Goal: Task Accomplishment & Management: Manage account settings

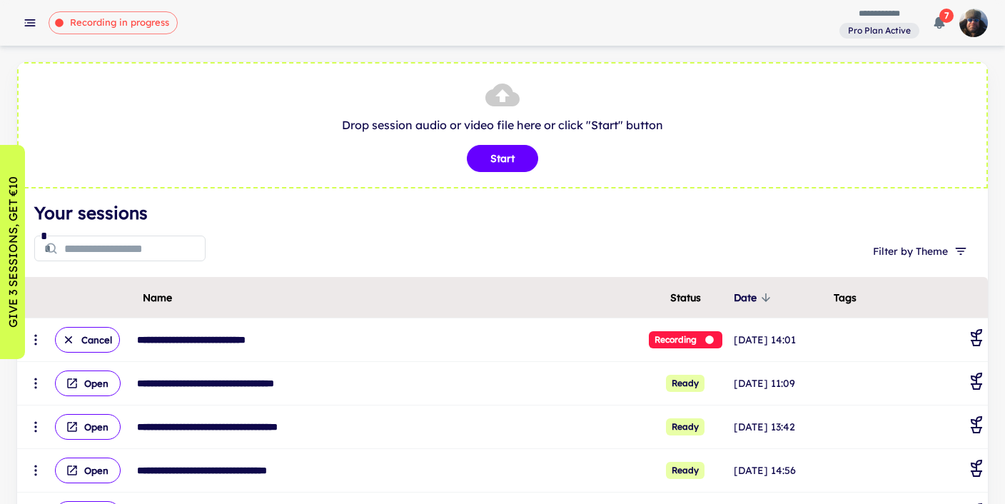
scroll to position [6, 0]
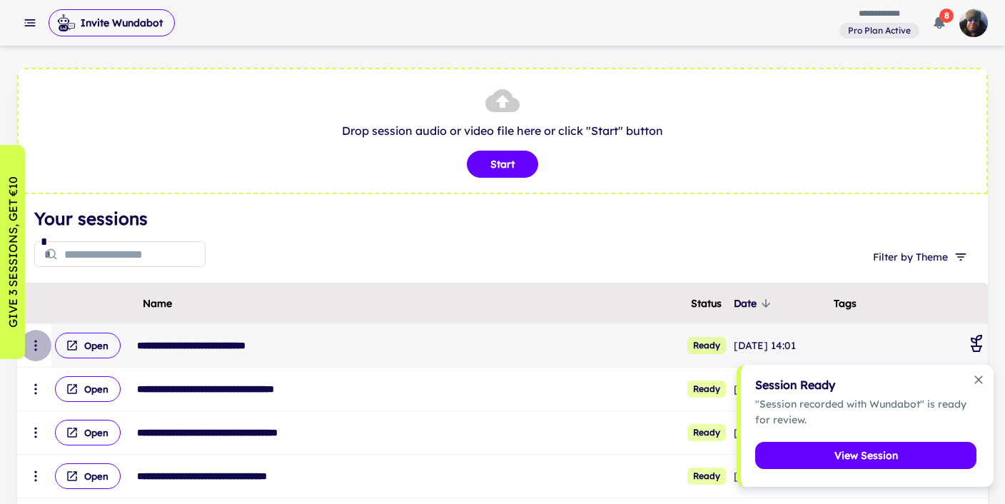
click at [38, 345] on icon "scrollable content" at bounding box center [36, 345] width 14 height 14
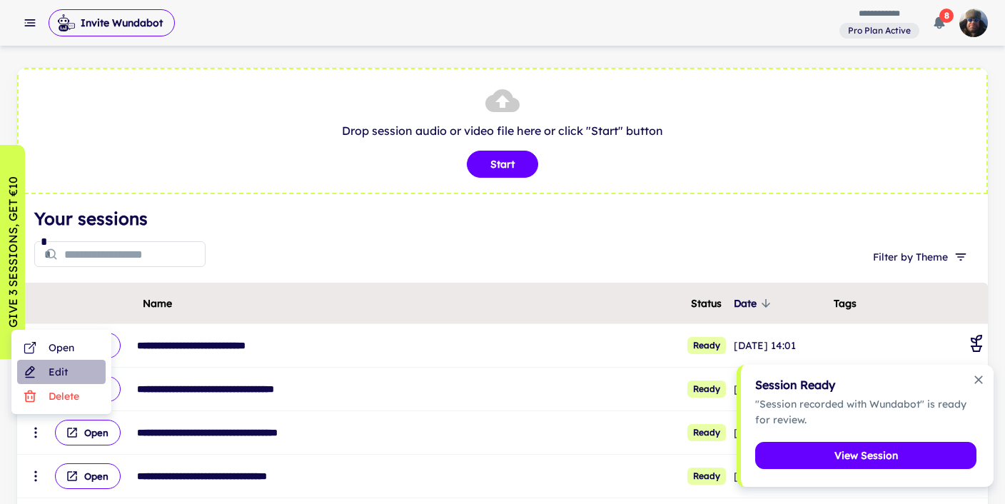
click at [51, 370] on li "Edit" at bounding box center [61, 372] width 88 height 24
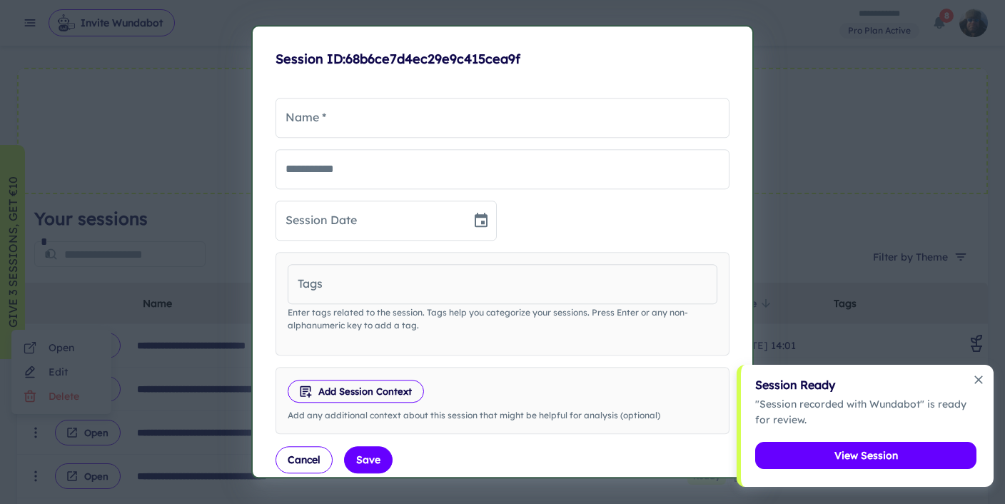
type input "**********"
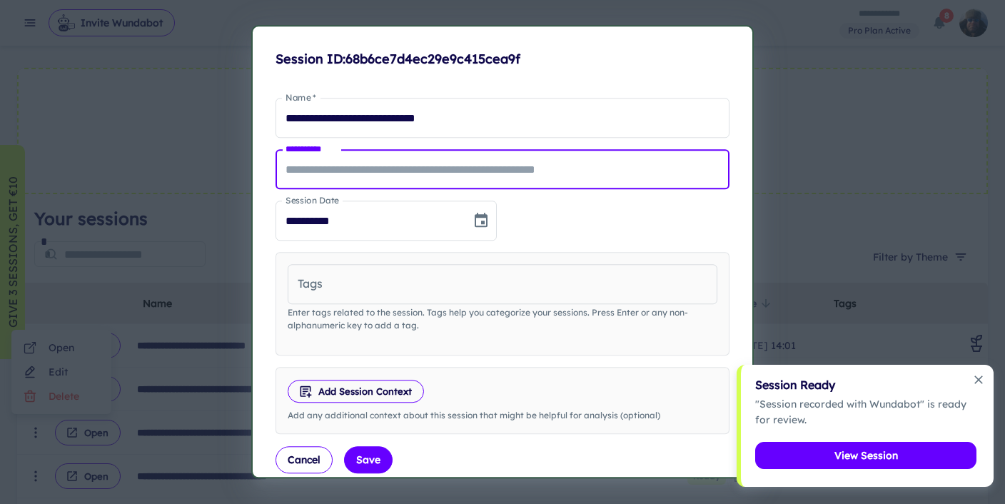
click at [408, 167] on input "**********" at bounding box center [502, 169] width 454 height 40
type input "*******"
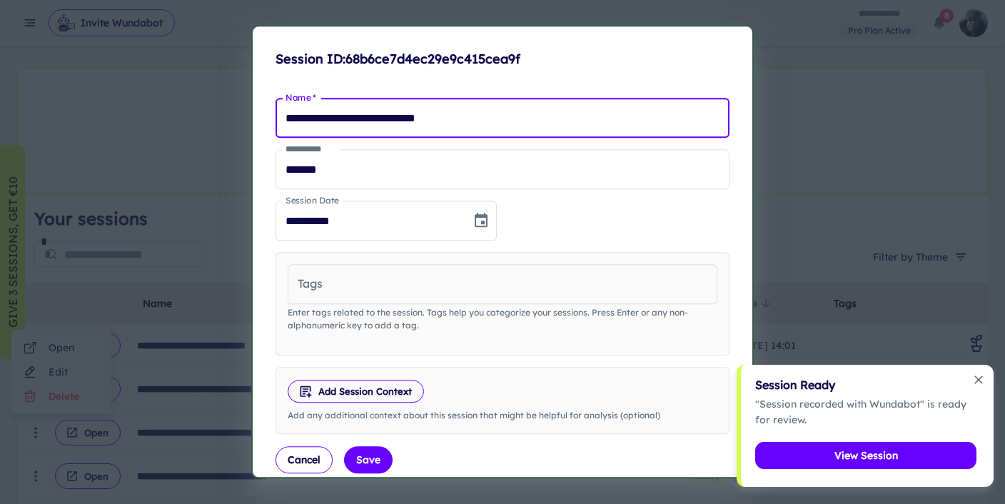
click at [500, 118] on input "**********" at bounding box center [502, 118] width 454 height 40
drag, startPoint x: 288, startPoint y: 116, endPoint x: 310, endPoint y: 120, distance: 22.4
click at [288, 116] on input "**********" at bounding box center [502, 118] width 454 height 40
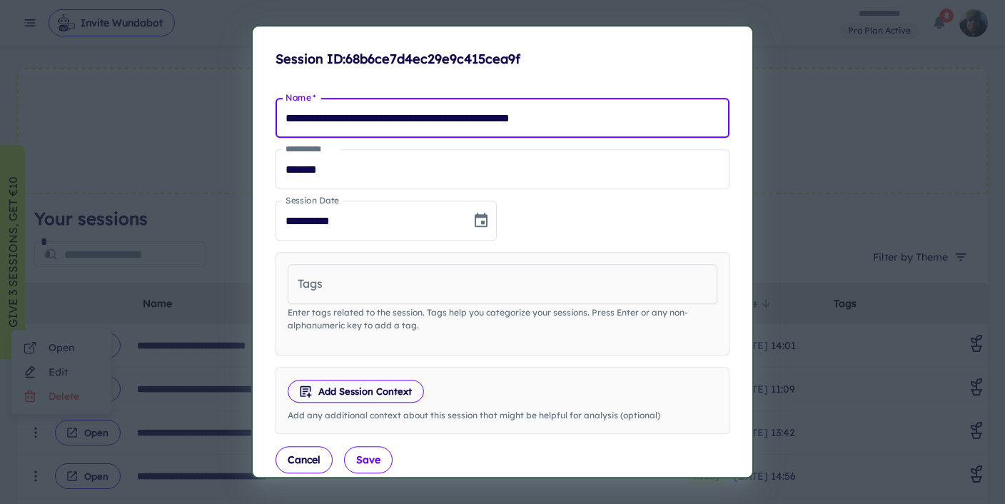
type input "**********"
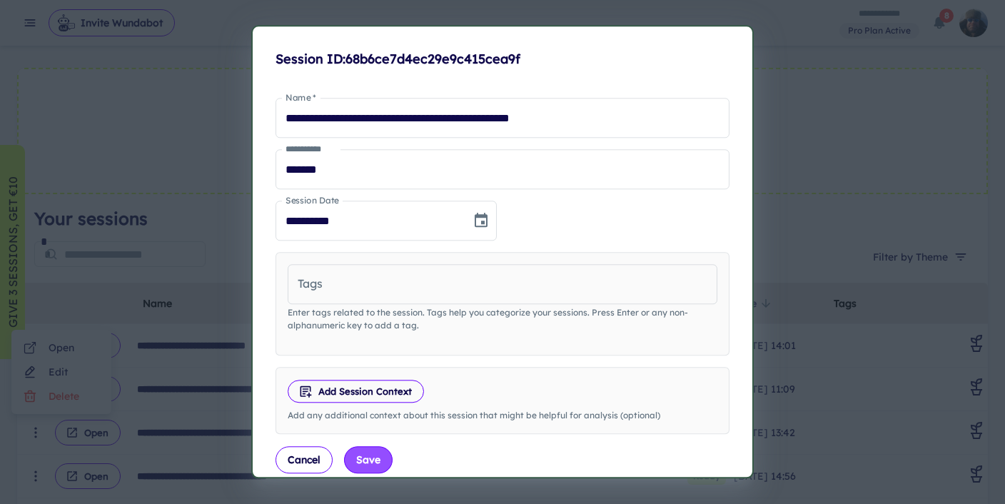
click at [368, 458] on button "Save" at bounding box center [368, 460] width 49 height 27
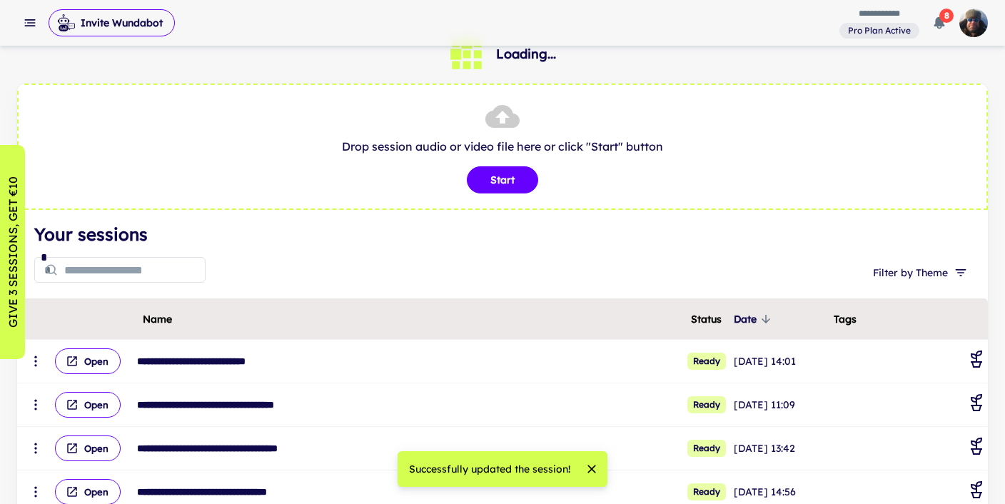
scroll to position [0, 0]
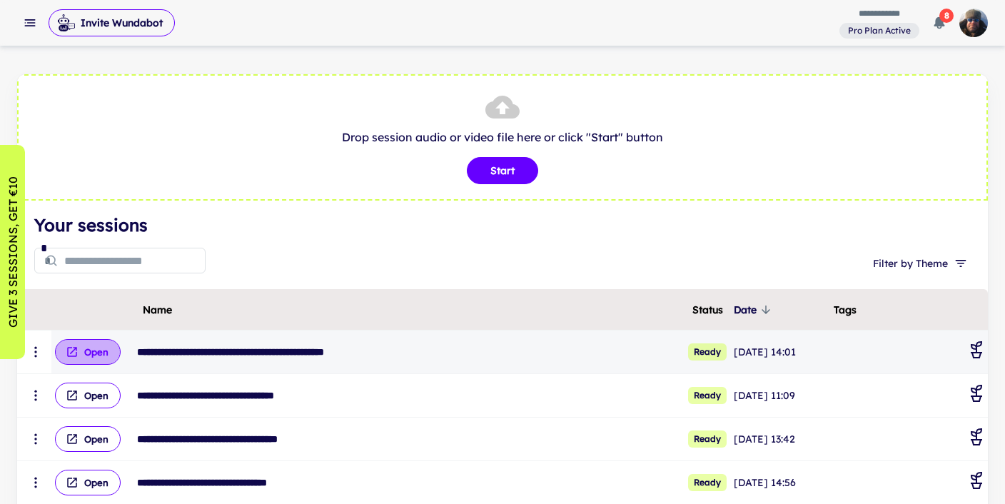
click at [88, 350] on button "Open" at bounding box center [88, 352] width 66 height 26
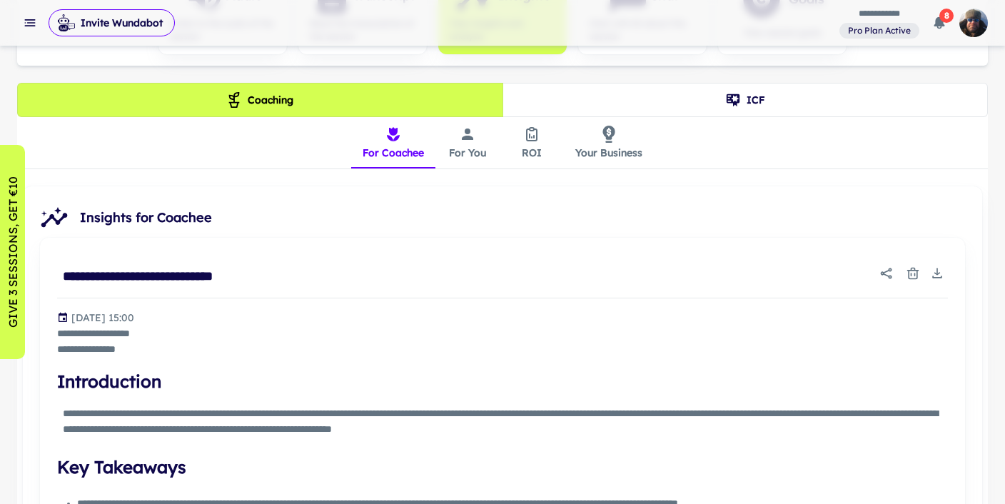
scroll to position [300, 0]
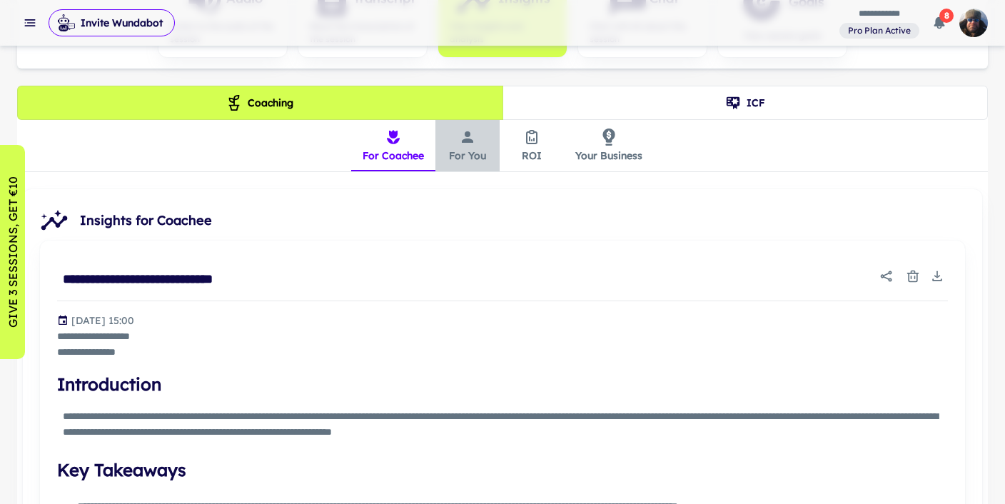
click at [467, 141] on icon "insights tabs" at bounding box center [467, 136] width 17 height 17
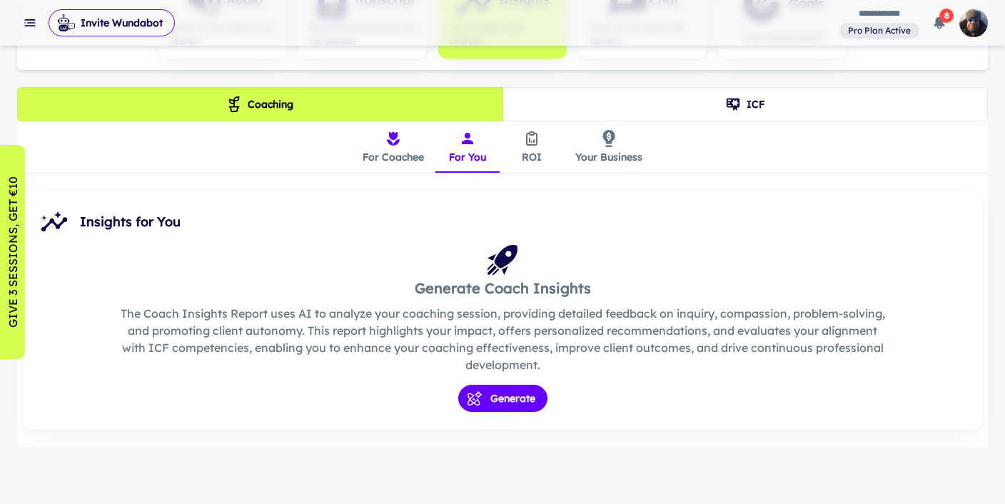
scroll to position [297, 0]
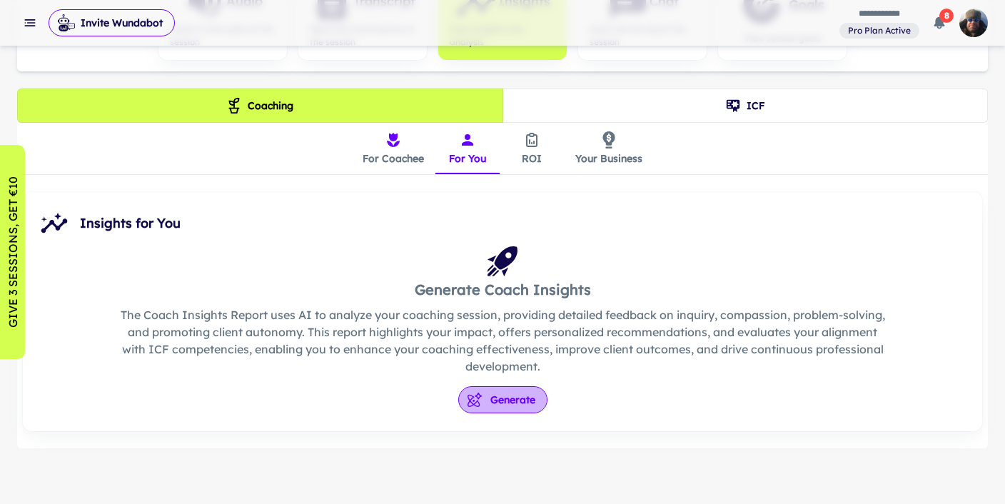
click at [500, 403] on button "Generate" at bounding box center [502, 399] width 89 height 27
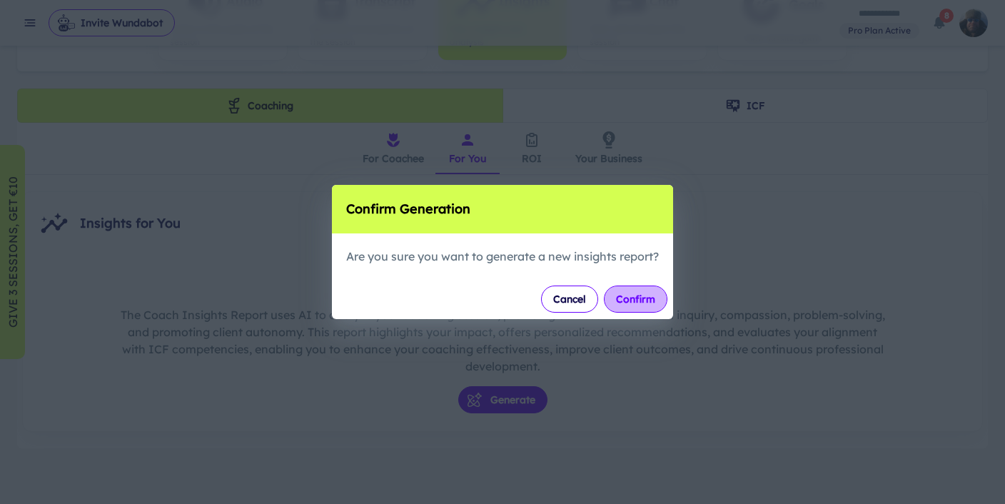
click at [642, 298] on button "Confirm" at bounding box center [636, 298] width 64 height 27
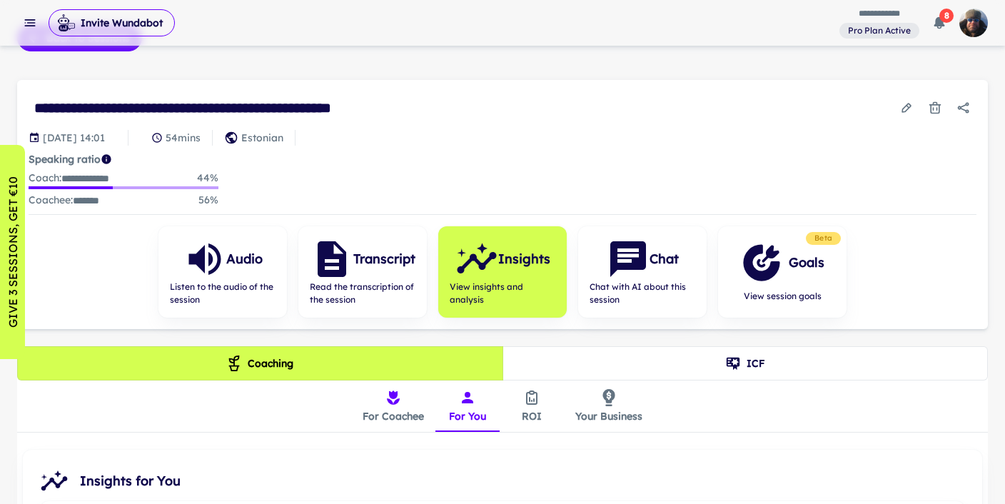
scroll to position [0, 0]
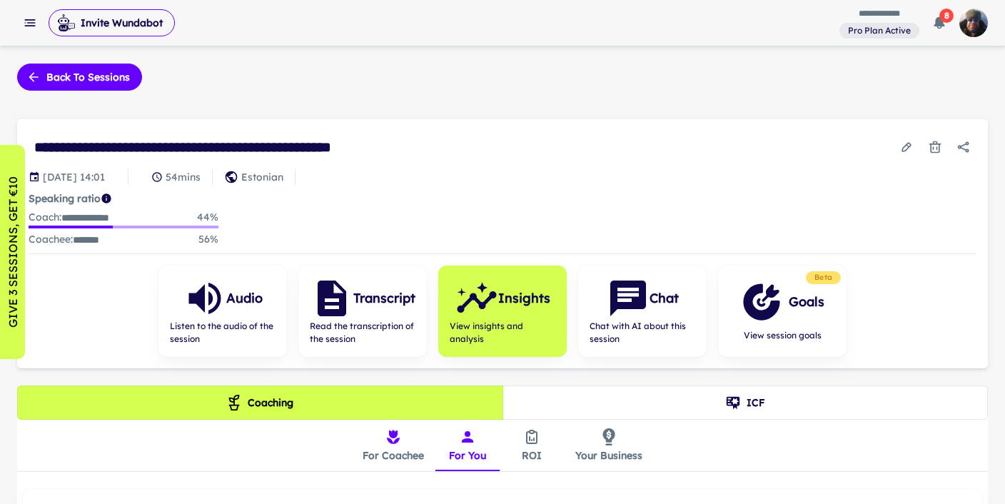
click at [395, 443] on icon "insights tabs" at bounding box center [393, 436] width 17 height 17
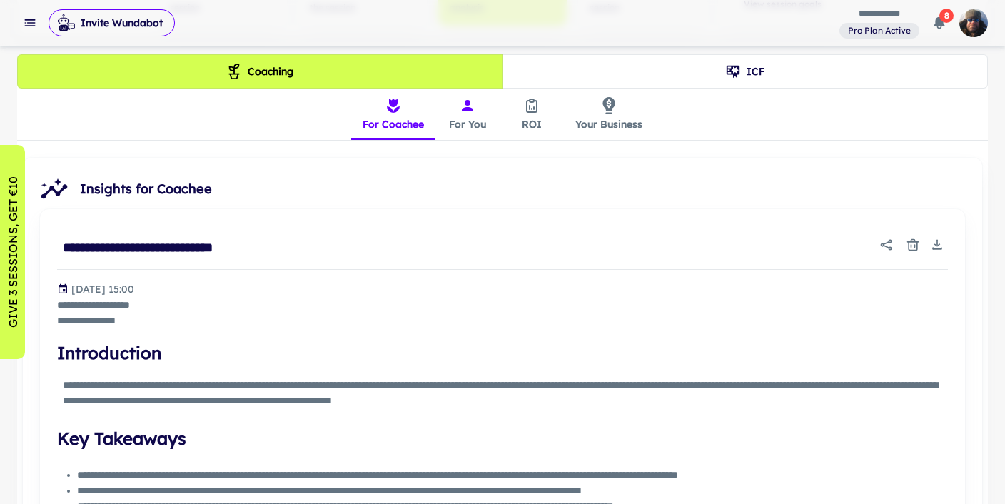
scroll to position [333, 0]
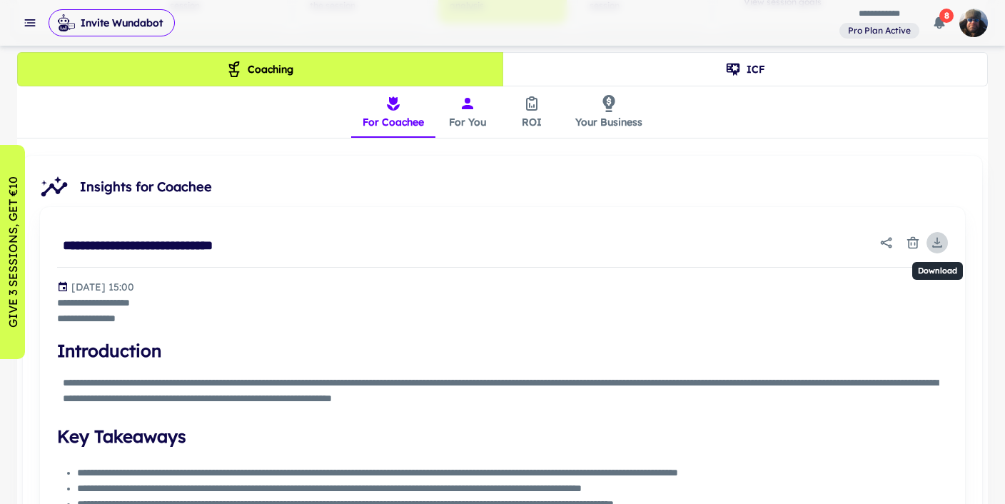
click at [936, 241] on icon "Download" at bounding box center [936, 241] width 1 height 6
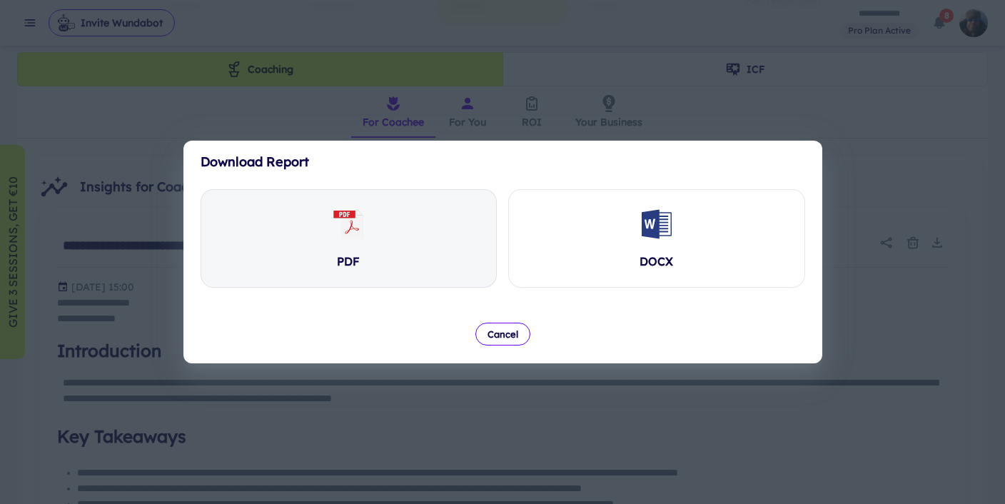
click at [355, 233] on icon at bounding box center [351, 224] width 22 height 30
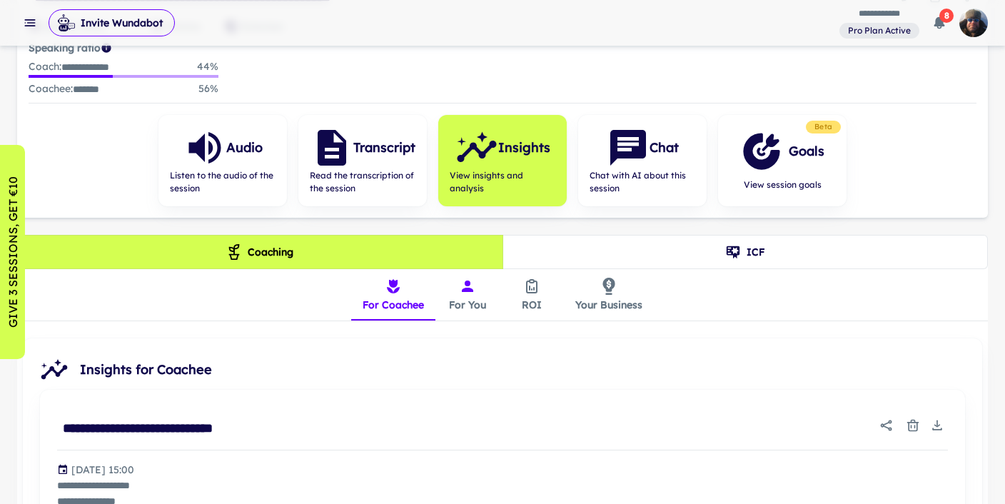
scroll to position [152, 0]
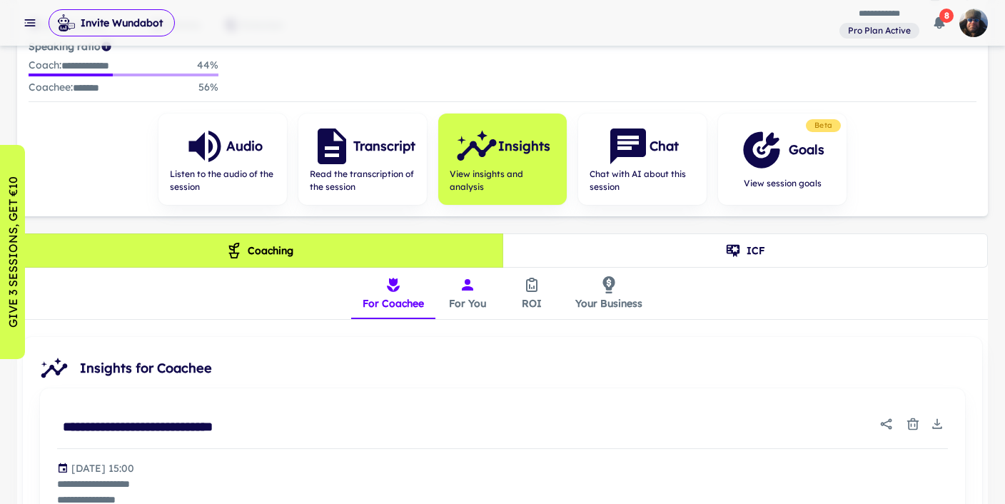
click at [467, 298] on button "For You" at bounding box center [467, 293] width 64 height 51
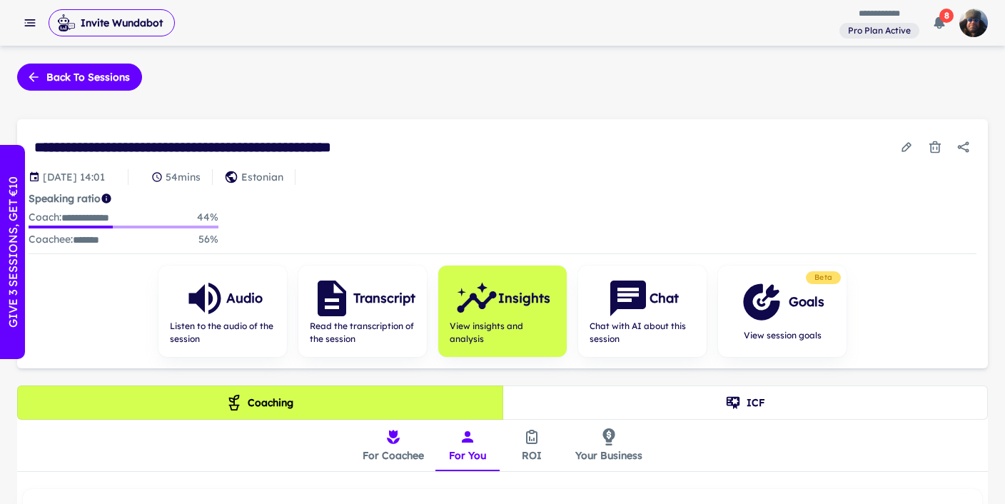
scroll to position [1, 0]
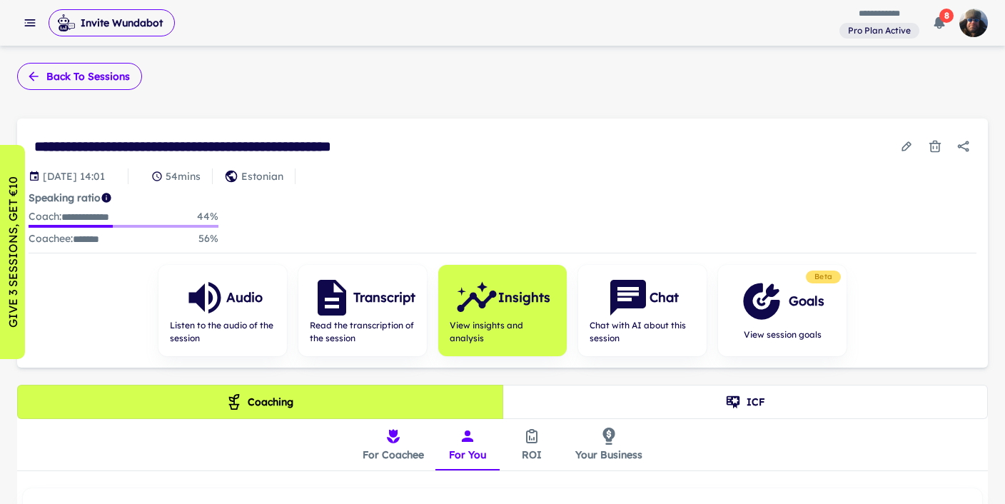
click at [34, 76] on icon "button" at bounding box center [33, 75] width 9 height 9
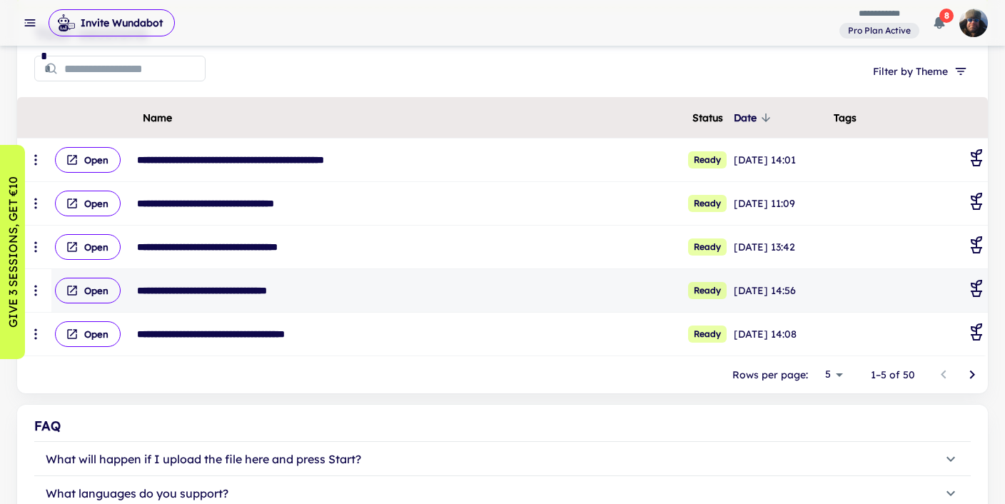
scroll to position [193, 0]
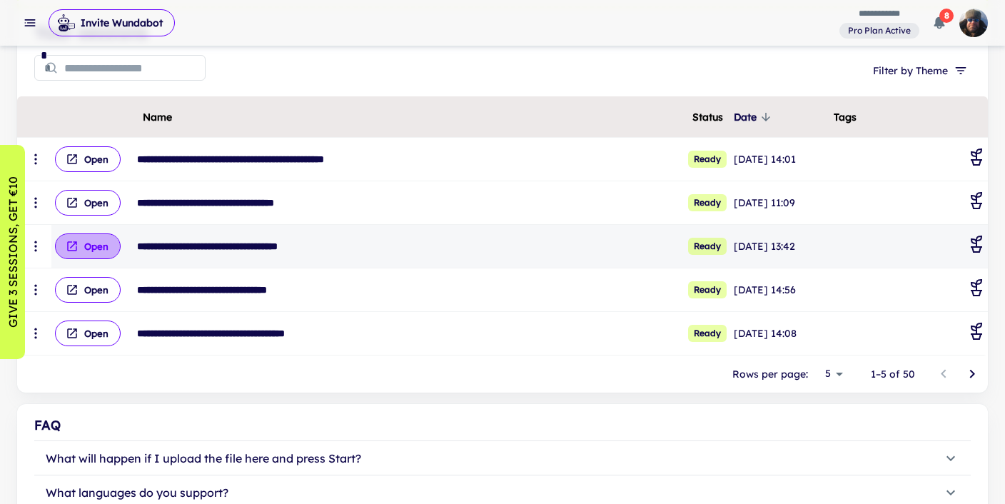
click at [84, 246] on button "Open" at bounding box center [88, 246] width 66 height 26
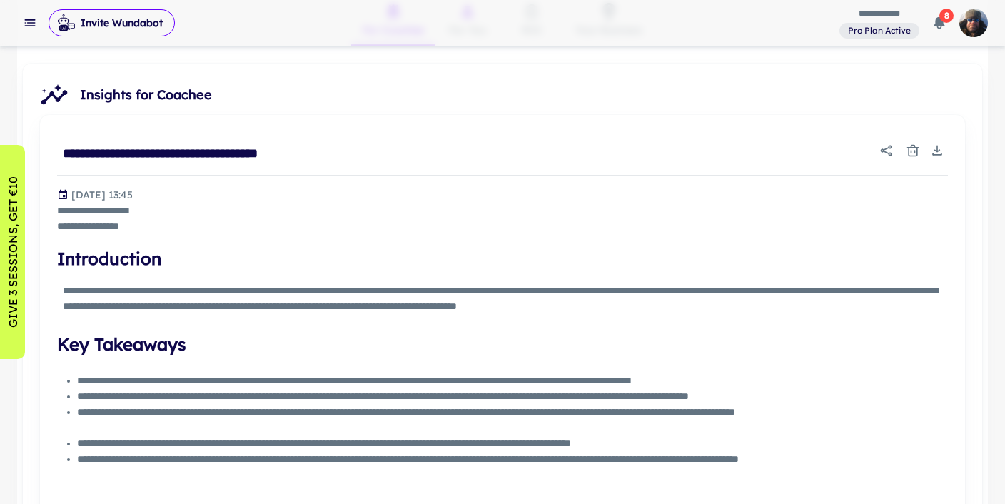
scroll to position [454, 0]
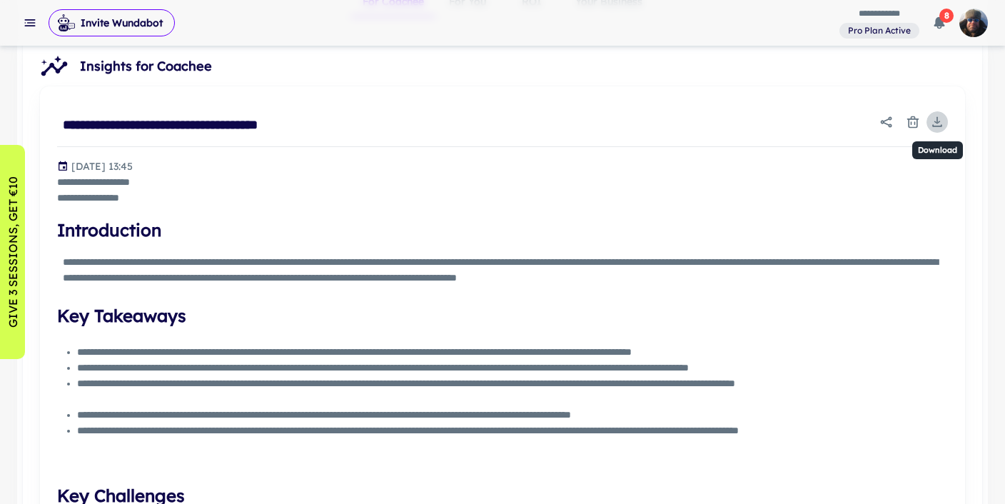
click at [941, 119] on icon "Download" at bounding box center [937, 122] width 14 height 14
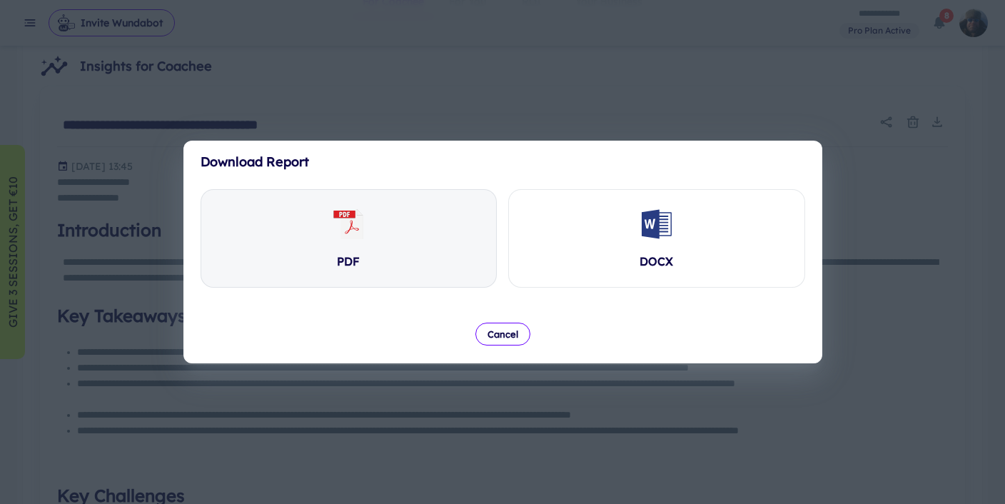
click at [328, 242] on div "PDF" at bounding box center [348, 238] width 295 height 97
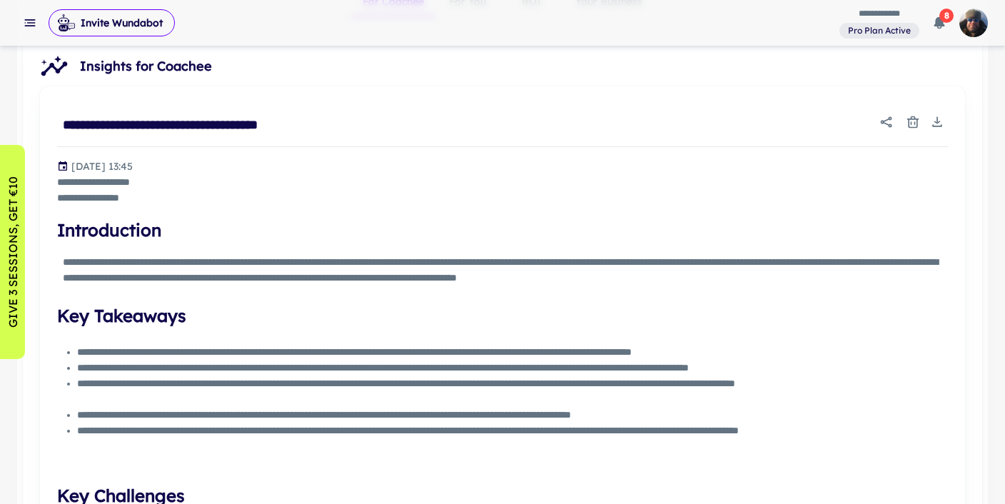
drag, startPoint x: 12, startPoint y: 23, endPoint x: 84, endPoint y: 56, distance: 78.6
click at [12, 24] on div "**********" at bounding box center [502, 23] width 1005 height 46
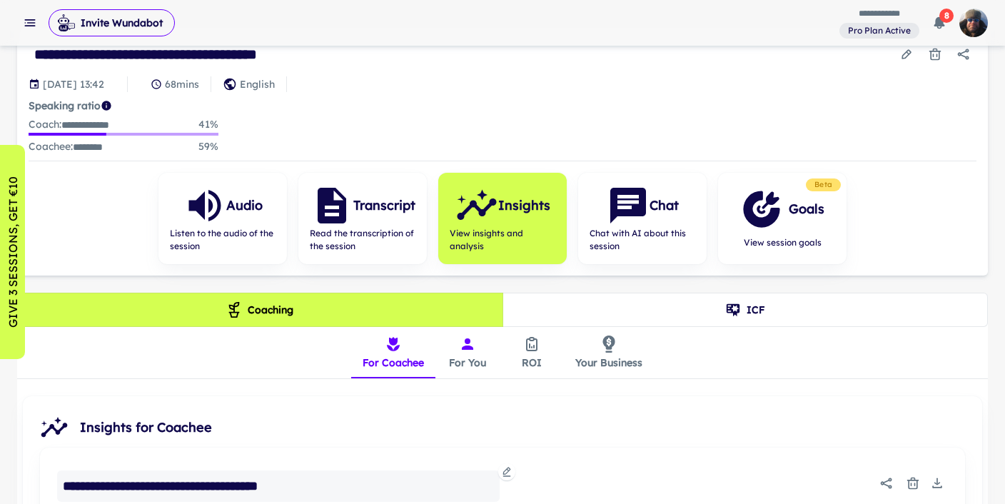
scroll to position [0, 0]
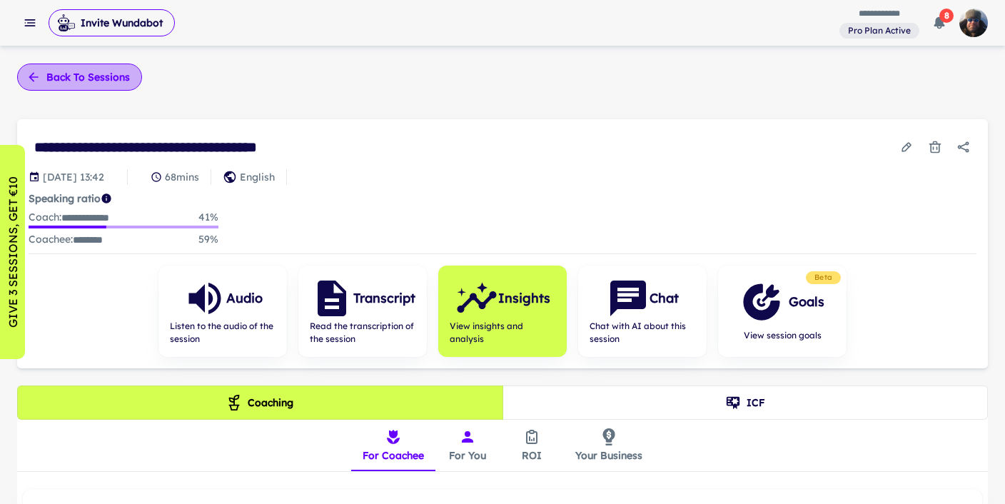
click at [65, 71] on button "Back to sessions" at bounding box center [79, 77] width 125 height 27
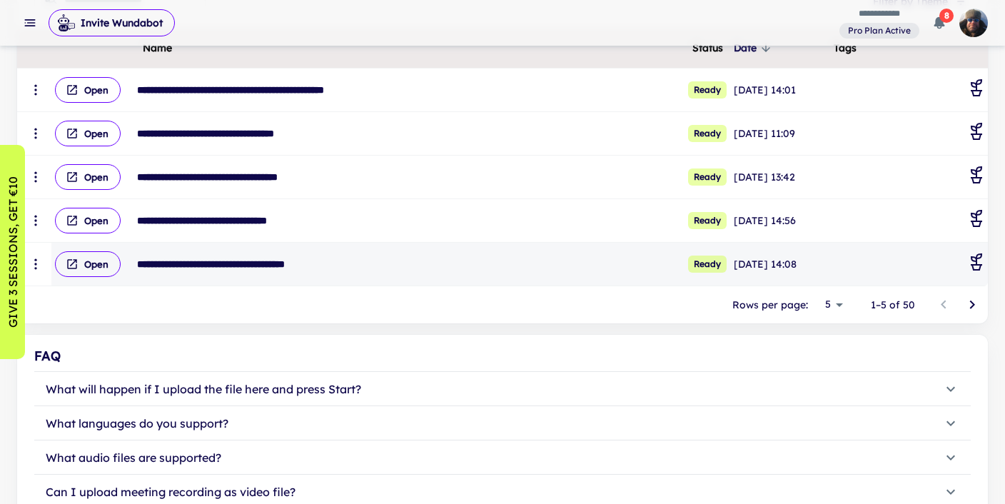
scroll to position [265, 0]
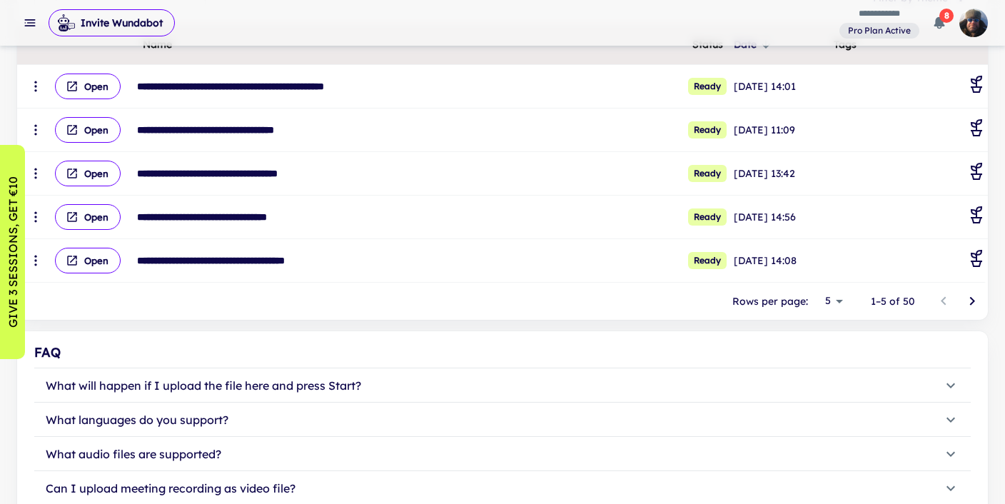
click at [972, 299] on icon "Go to next page" at bounding box center [972, 301] width 5 height 9
click at [968, 298] on icon "Go to next page" at bounding box center [971, 301] width 17 height 17
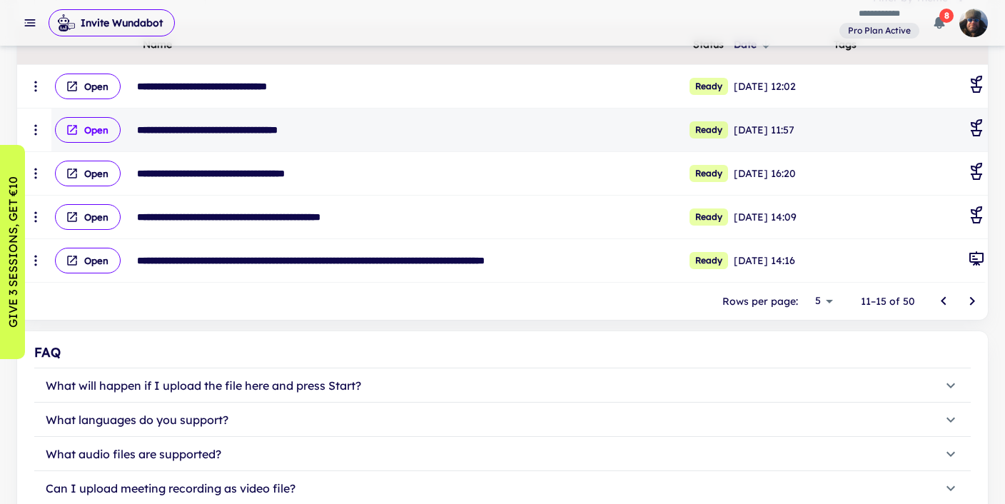
click at [95, 127] on button "Open" at bounding box center [88, 130] width 66 height 26
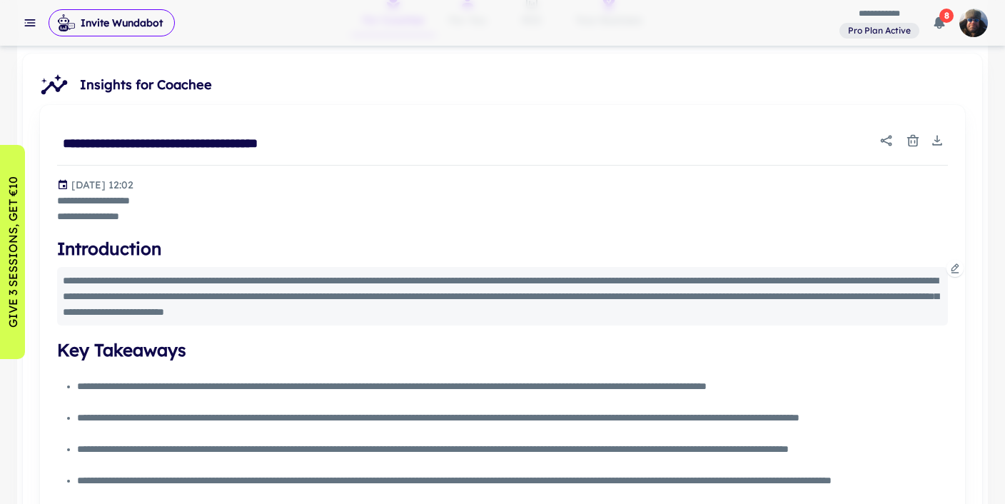
scroll to position [433, 0]
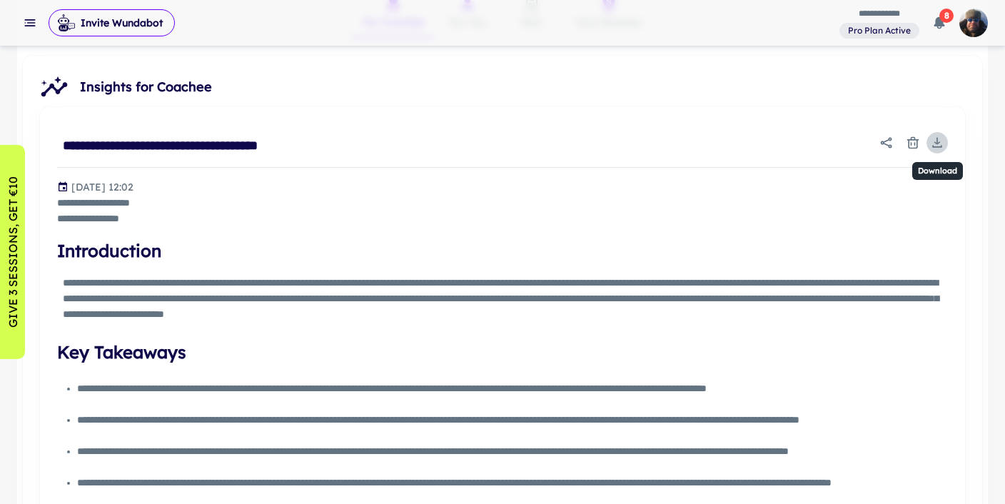
click at [935, 143] on icon "Download" at bounding box center [937, 143] width 14 height 14
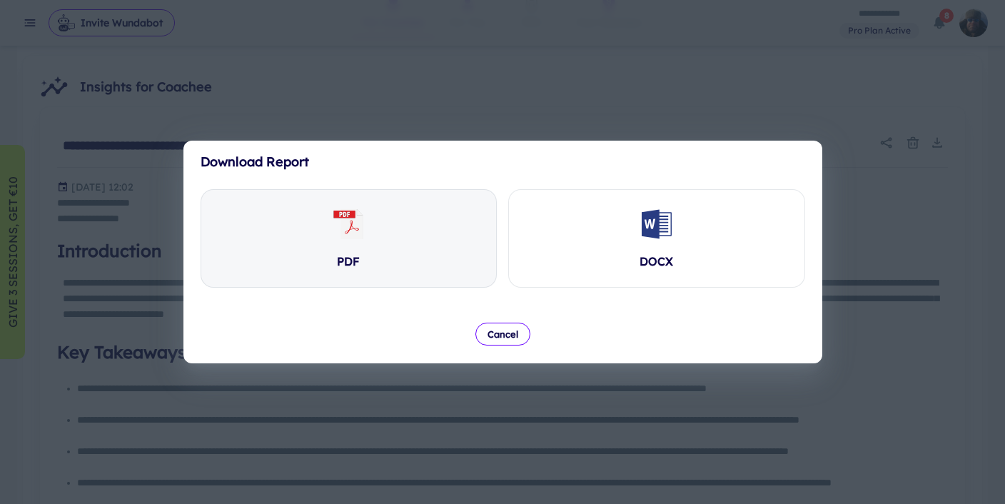
click at [349, 236] on icon at bounding box center [351, 224] width 22 height 30
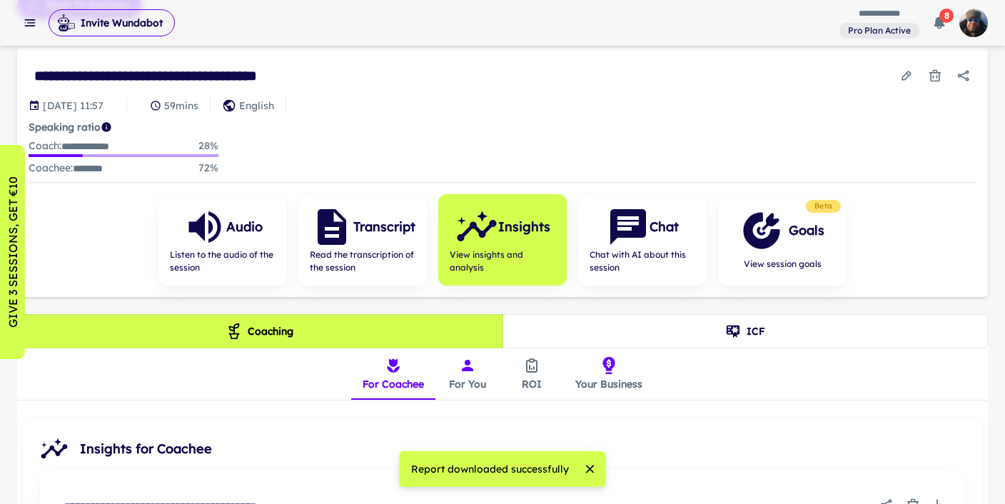
scroll to position [0, 0]
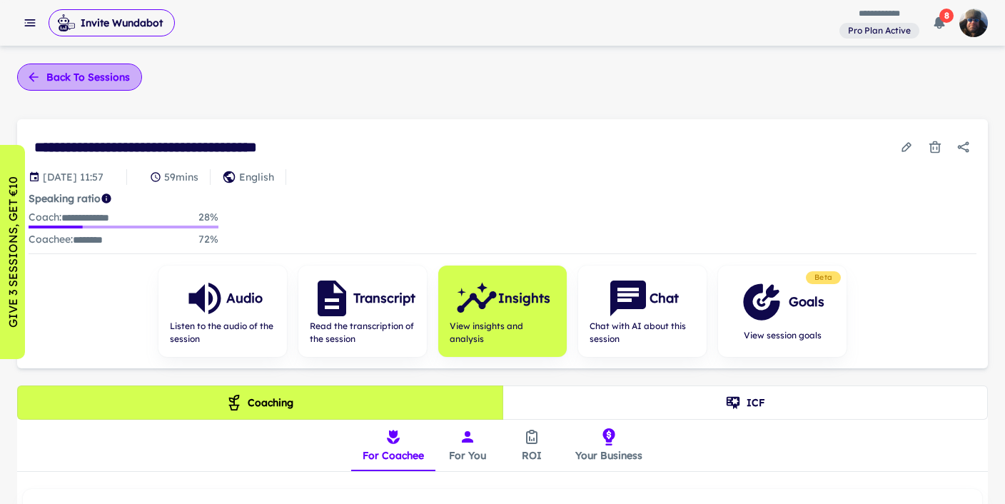
click at [77, 79] on button "Back to sessions" at bounding box center [79, 77] width 125 height 27
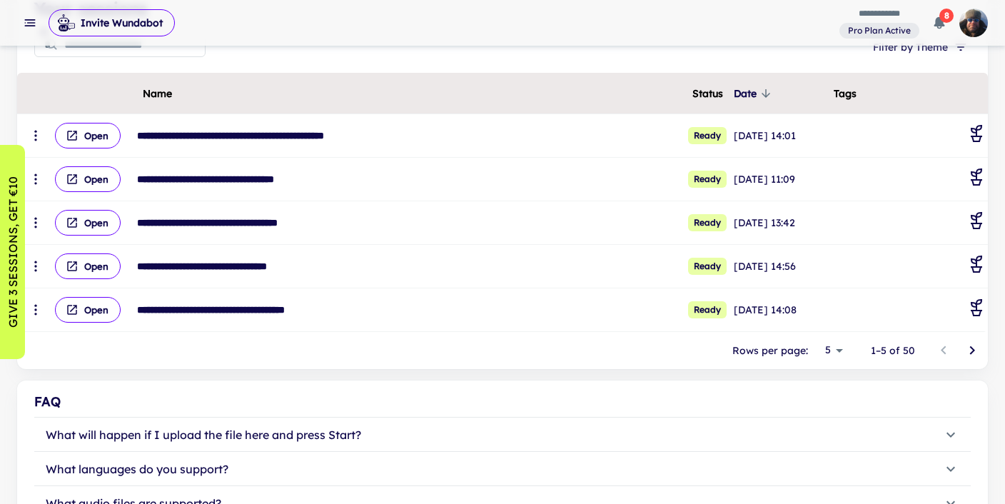
scroll to position [218, 0]
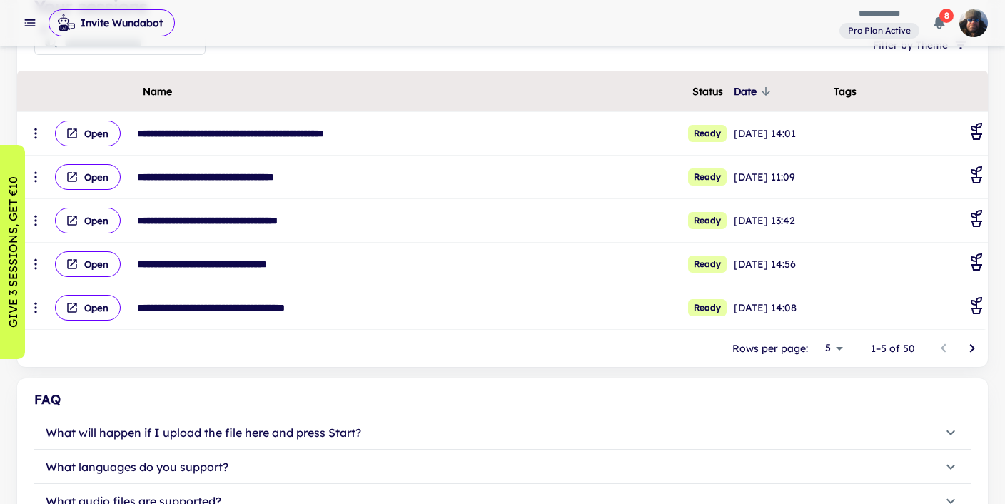
click at [971, 348] on icon "Go to next page" at bounding box center [971, 348] width 17 height 17
click at [971, 347] on icon "Go to next page" at bounding box center [971, 348] width 17 height 17
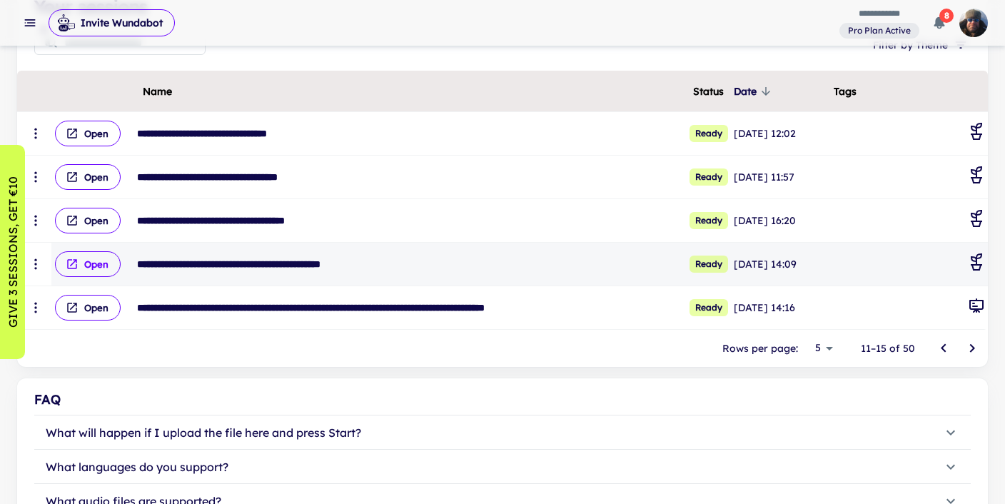
scroll to position [222, 0]
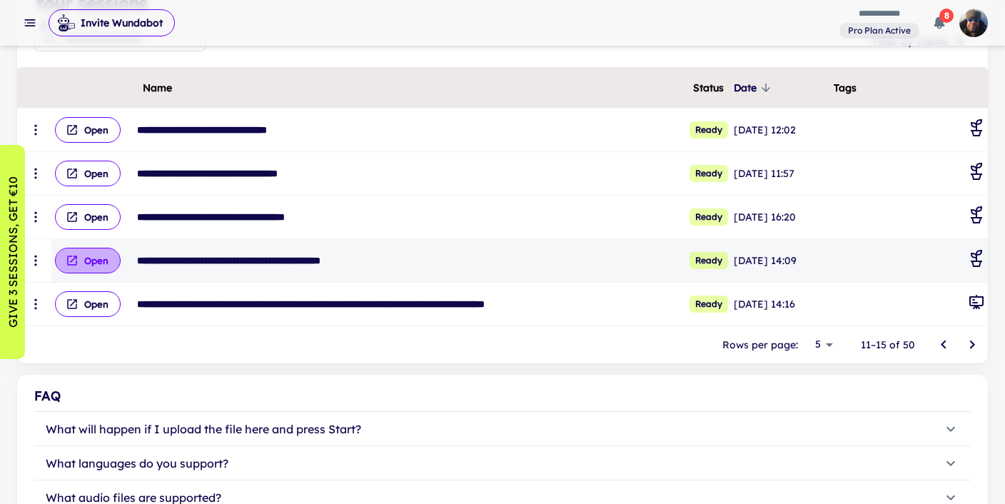
click at [96, 262] on button "Open" at bounding box center [88, 261] width 66 height 26
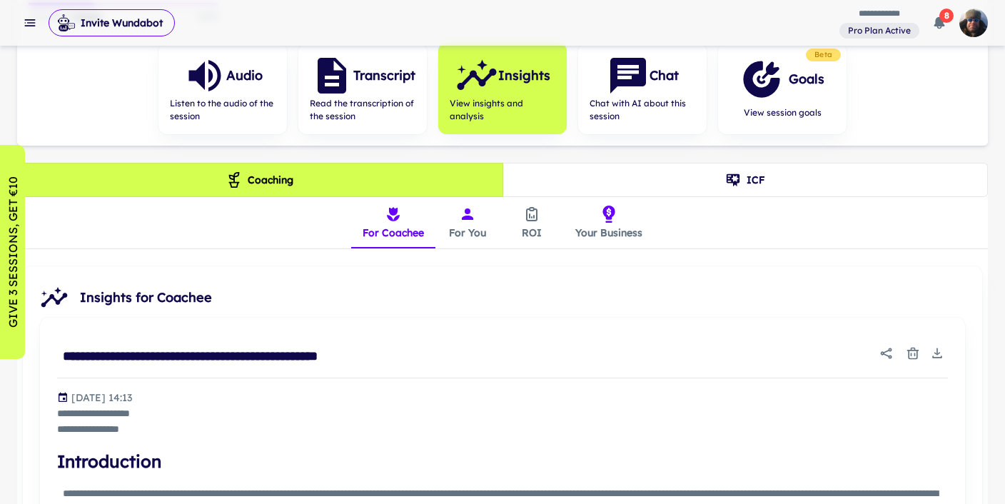
scroll to position [230, 0]
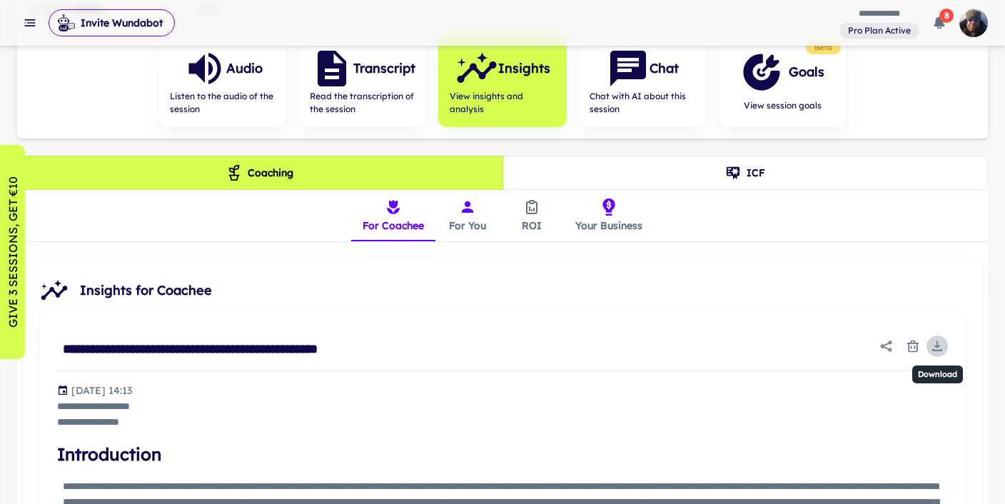
click at [942, 344] on icon "Download" at bounding box center [937, 346] width 14 height 14
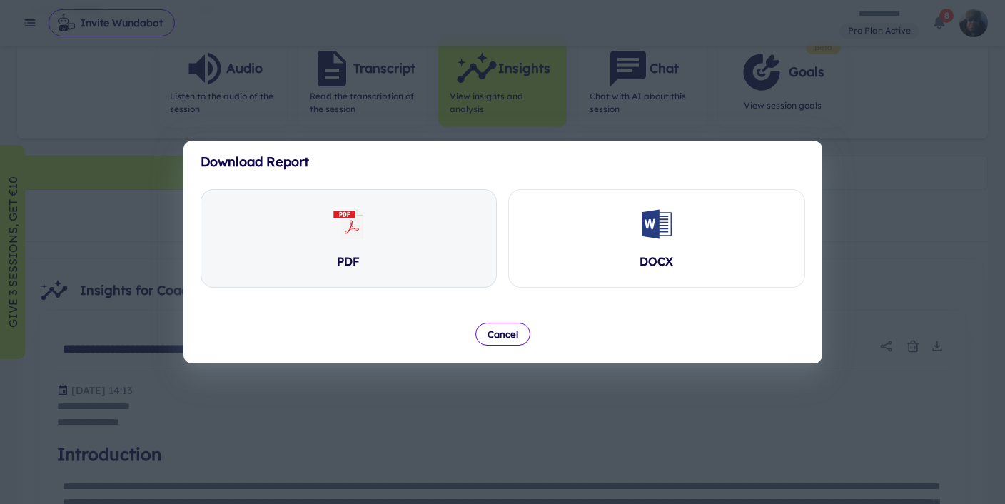
click at [343, 237] on icon at bounding box center [351, 224] width 22 height 30
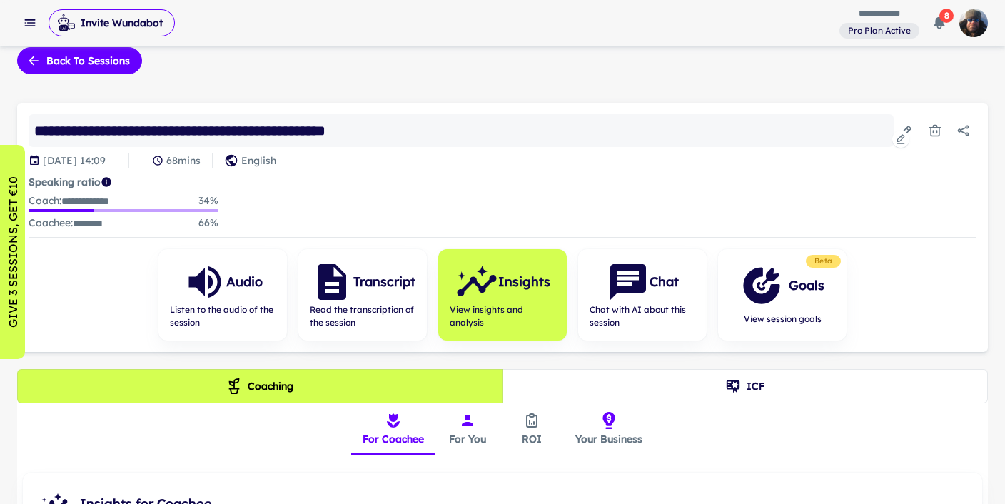
scroll to position [0, 0]
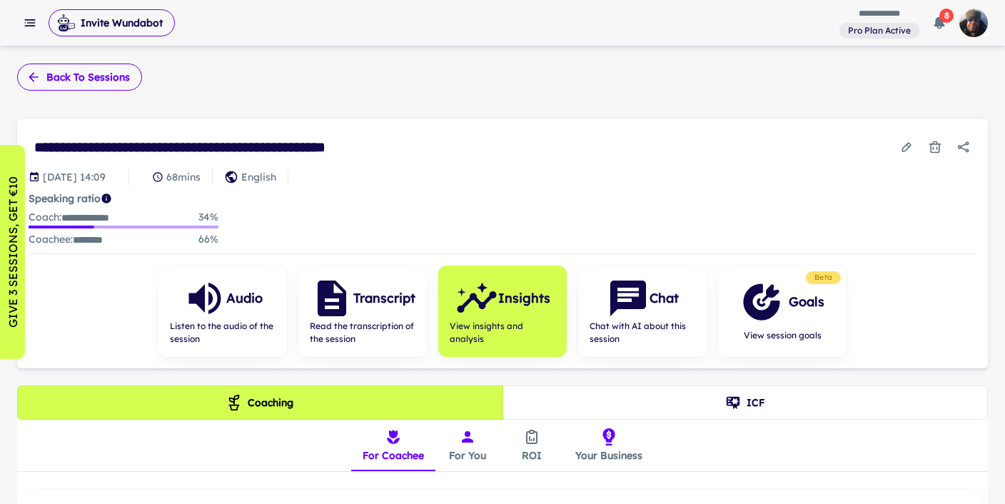
click at [90, 77] on button "Back to sessions" at bounding box center [79, 77] width 125 height 27
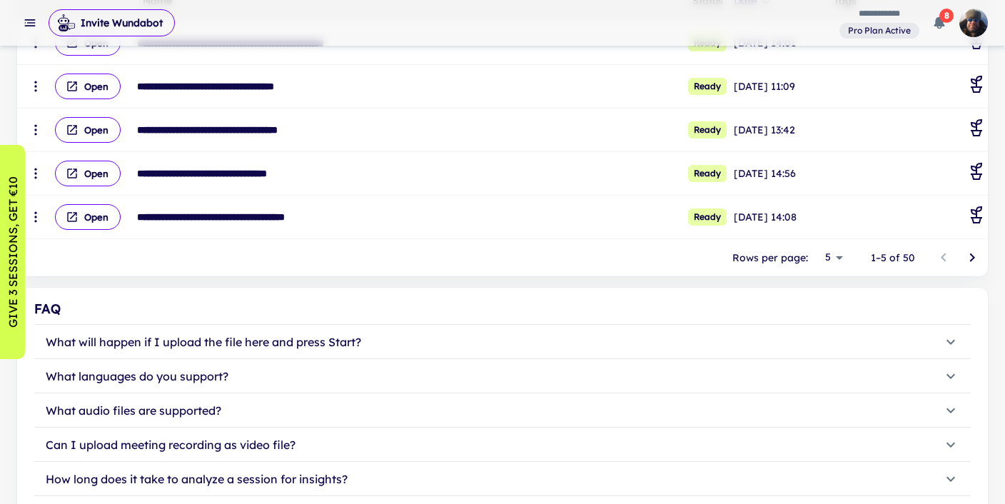
scroll to position [308, 0]
click at [971, 258] on icon "Go to next page" at bounding box center [971, 258] width 17 height 17
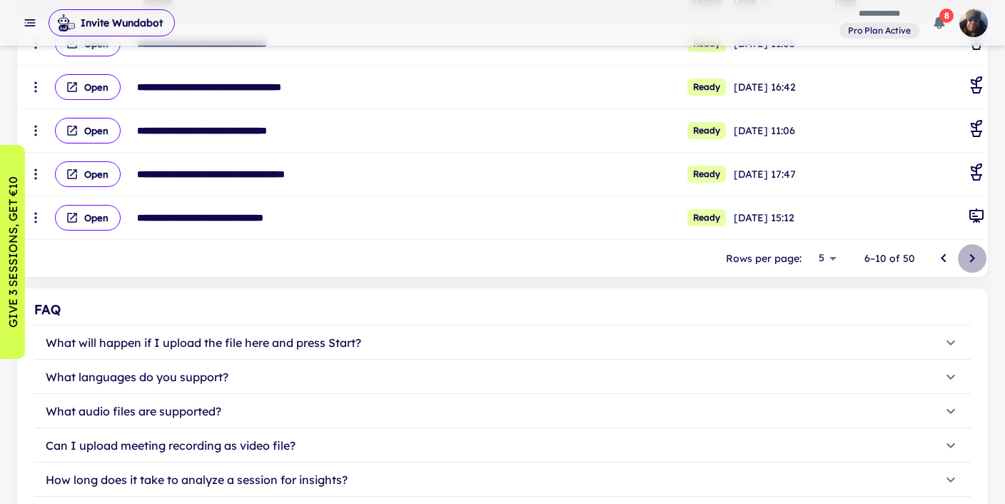
click at [971, 258] on icon "Go to next page" at bounding box center [971, 258] width 17 height 17
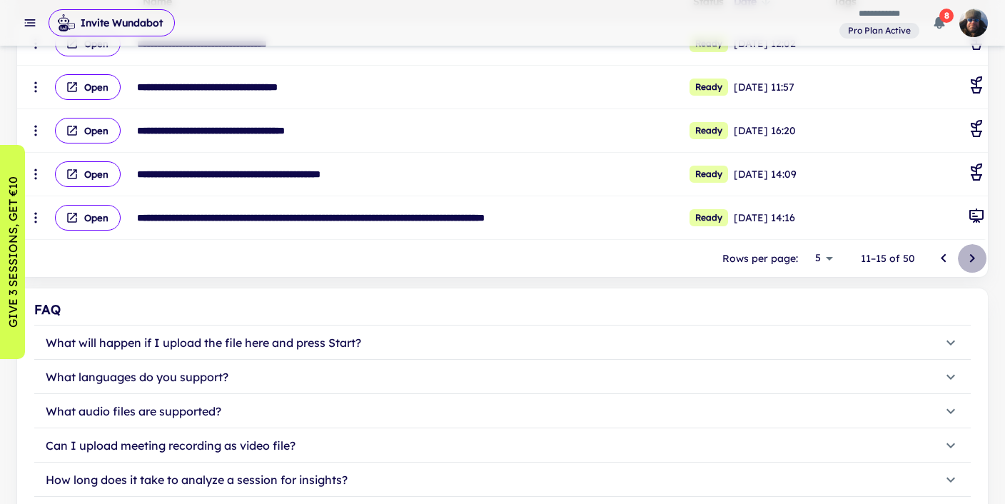
click at [973, 257] on icon "Go to next page" at bounding box center [972, 258] width 5 height 9
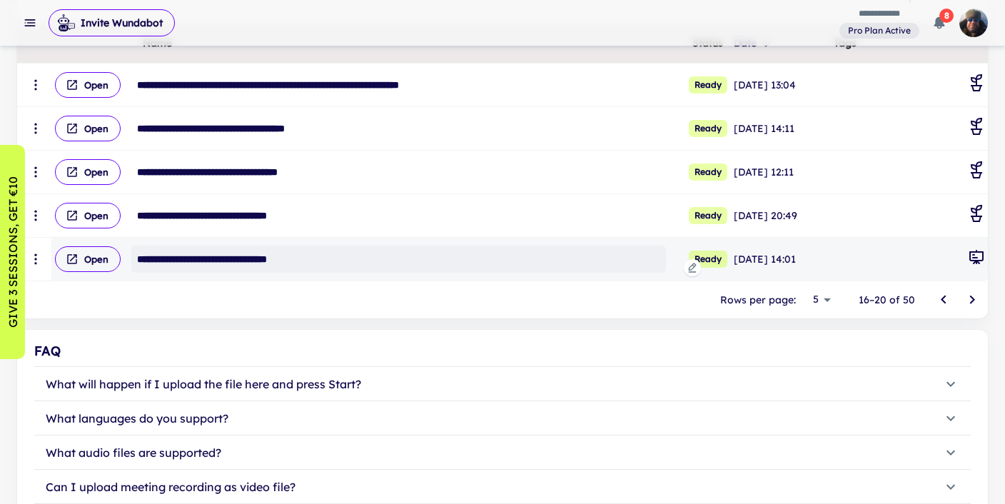
scroll to position [258, 0]
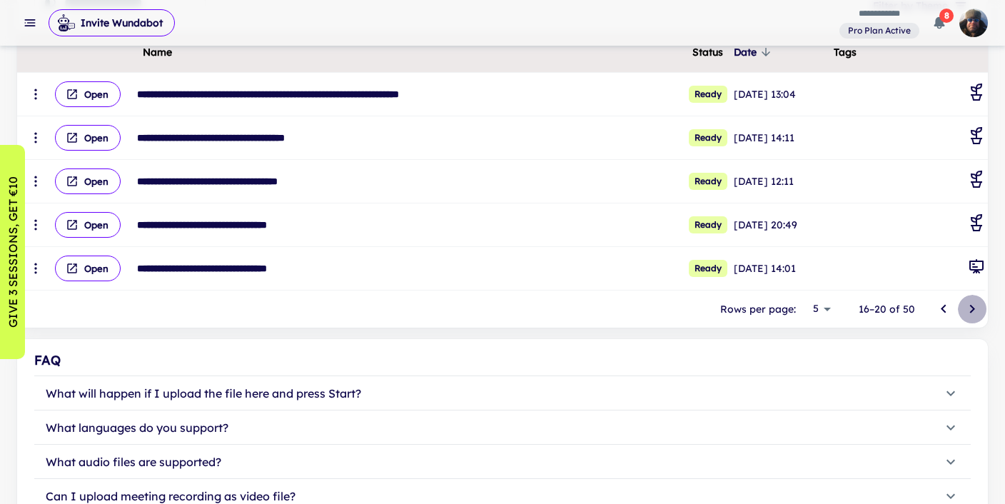
click at [975, 309] on icon "Go to next page" at bounding box center [971, 308] width 17 height 17
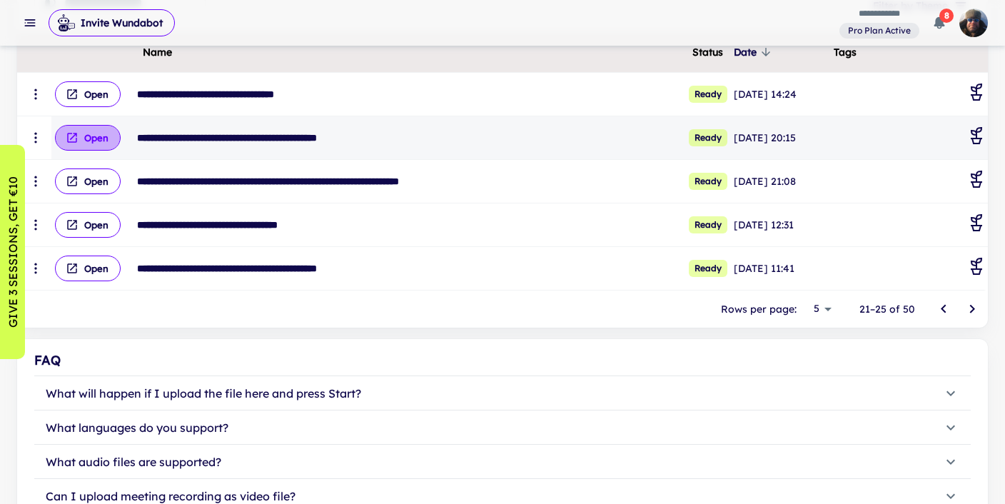
click at [101, 135] on button "Open" at bounding box center [88, 138] width 66 height 26
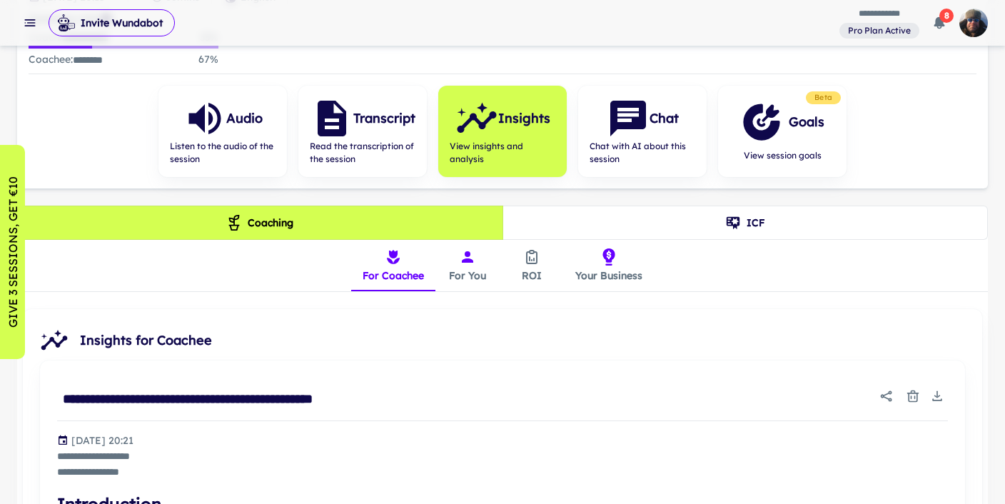
scroll to position [184, 0]
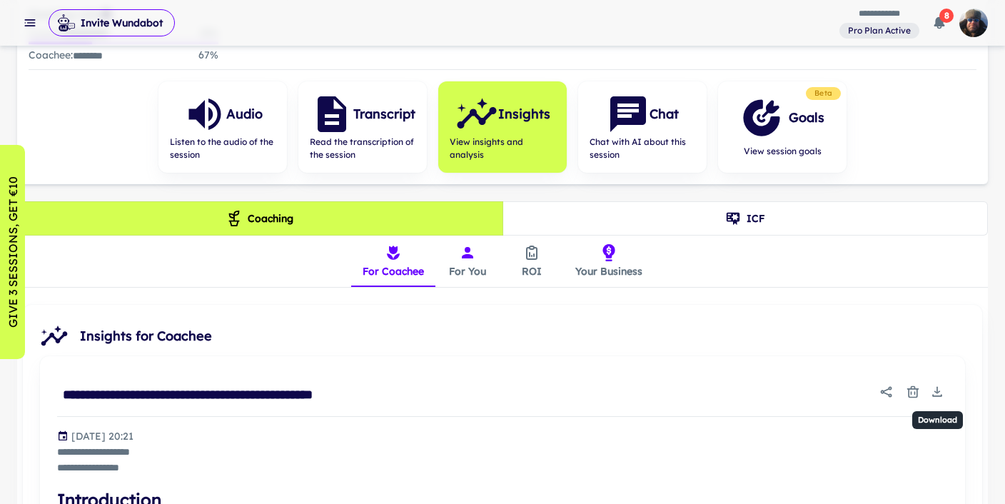
click at [935, 388] on icon "Download" at bounding box center [937, 392] width 14 height 14
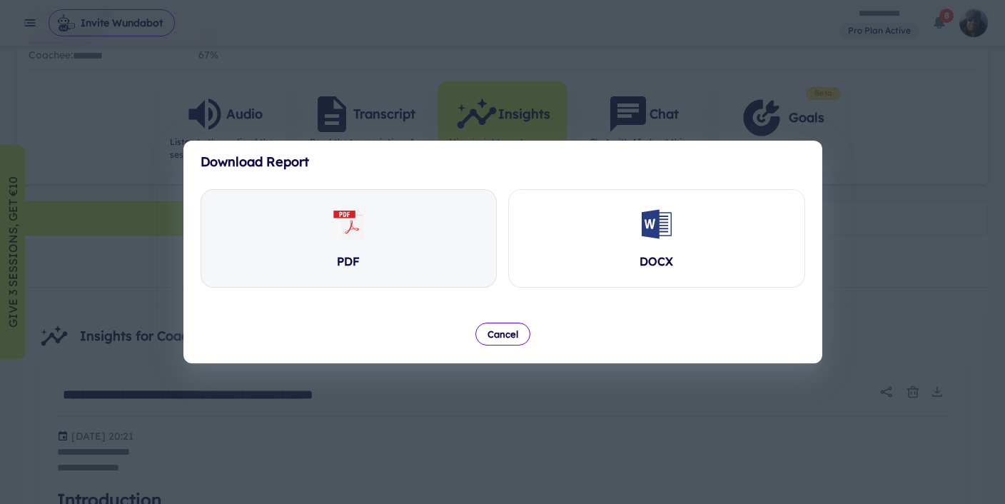
click at [350, 236] on icon at bounding box center [351, 224] width 22 height 30
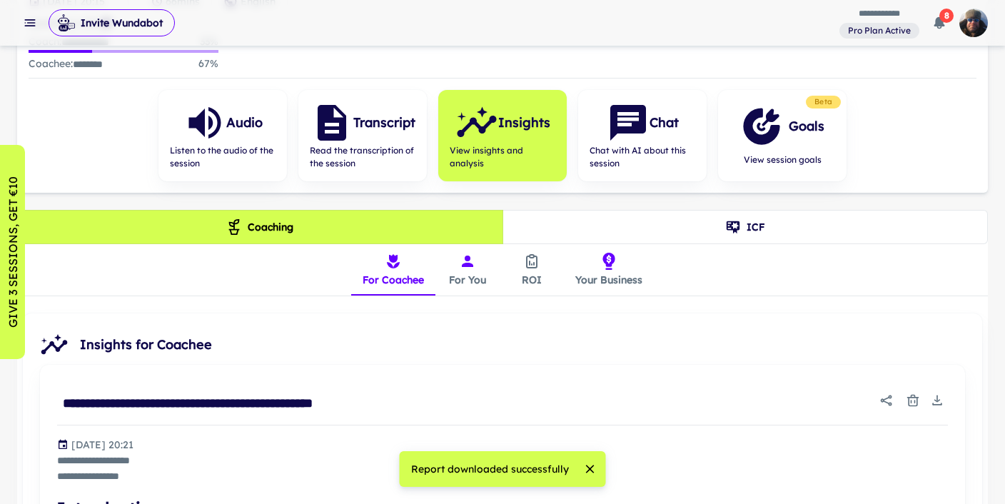
scroll to position [0, 0]
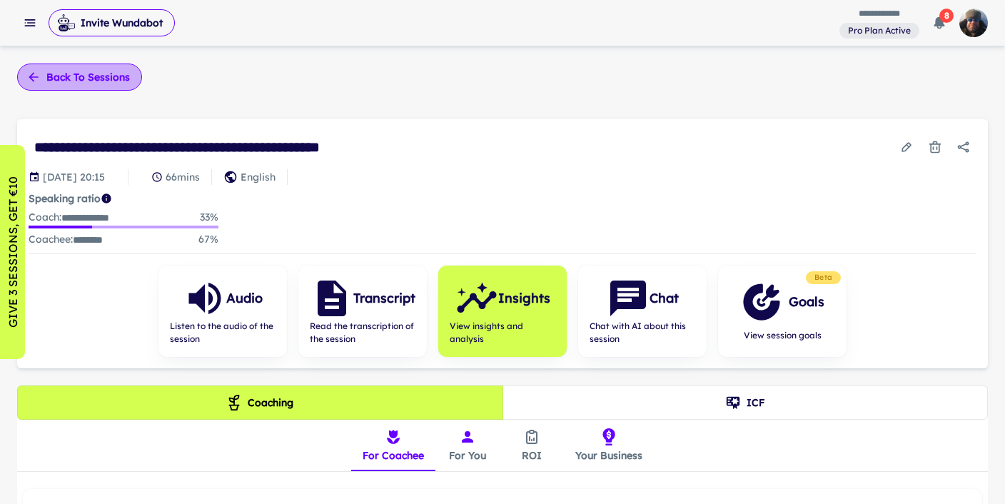
click at [78, 79] on button "Back to sessions" at bounding box center [79, 77] width 125 height 27
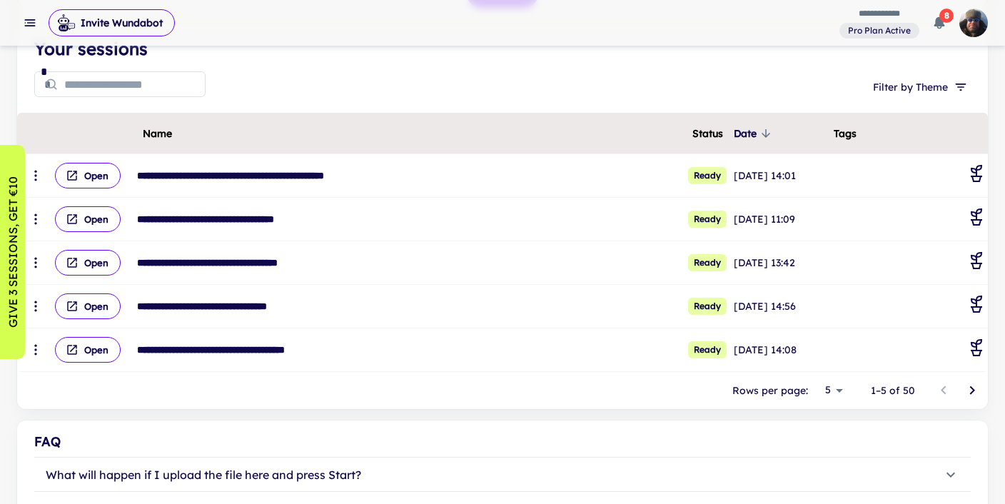
scroll to position [178, 0]
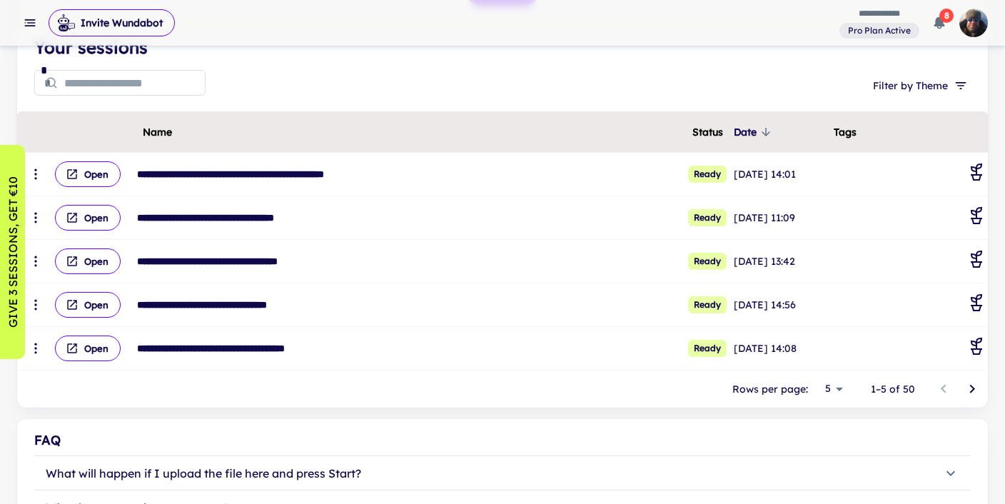
click at [968, 385] on icon "Go to next page" at bounding box center [971, 388] width 17 height 17
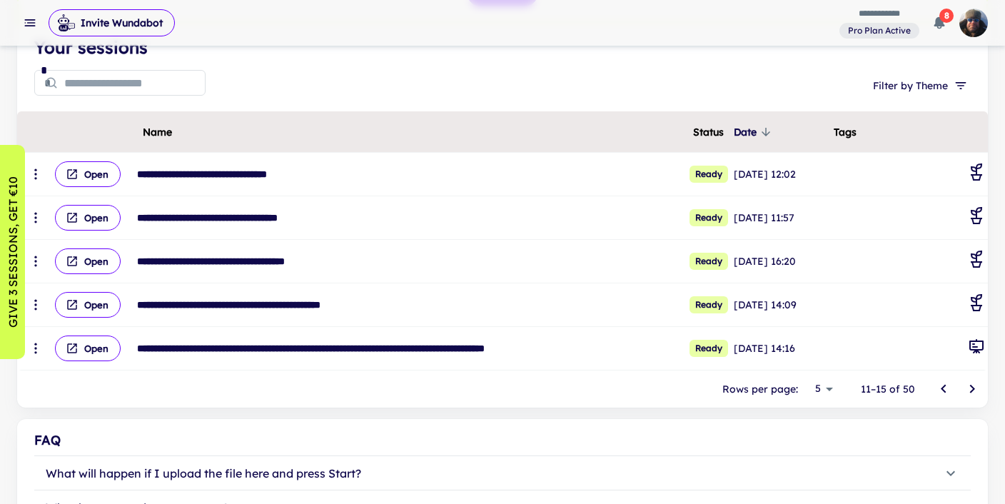
click at [968, 385] on icon "Go to next page" at bounding box center [971, 388] width 17 height 17
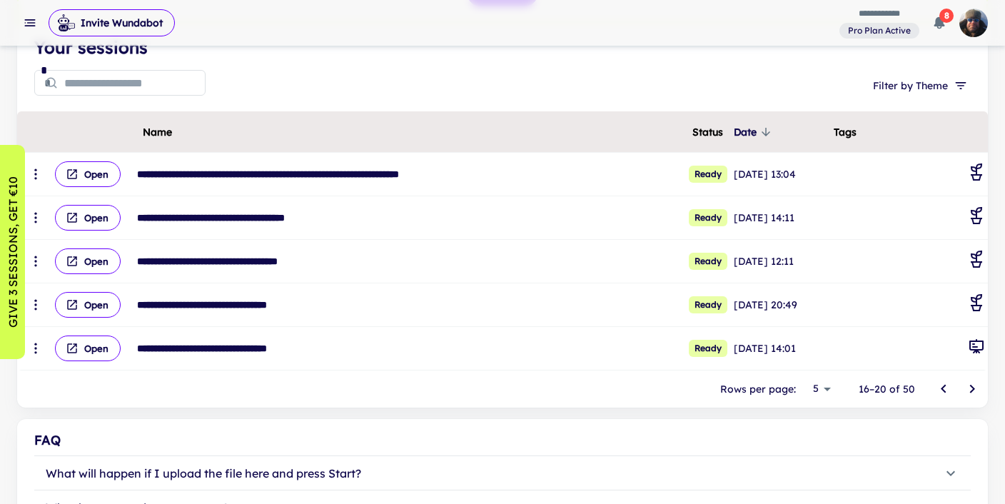
click at [968, 385] on icon "Go to next page" at bounding box center [971, 388] width 17 height 17
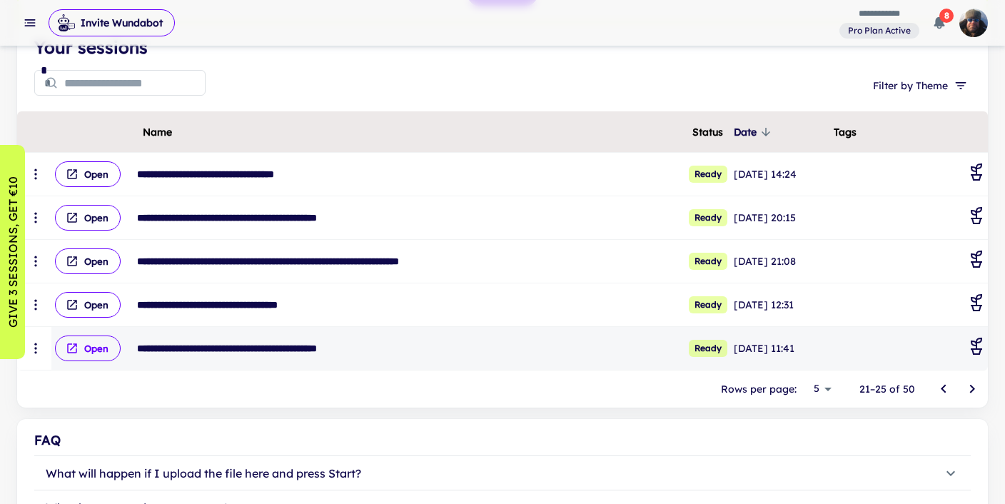
click at [91, 344] on button "Open" at bounding box center [88, 348] width 66 height 26
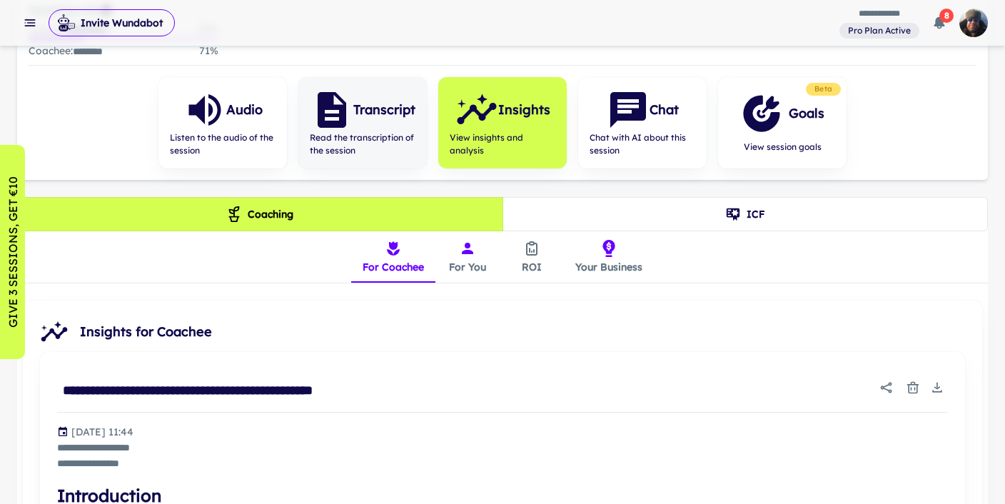
scroll to position [193, 0]
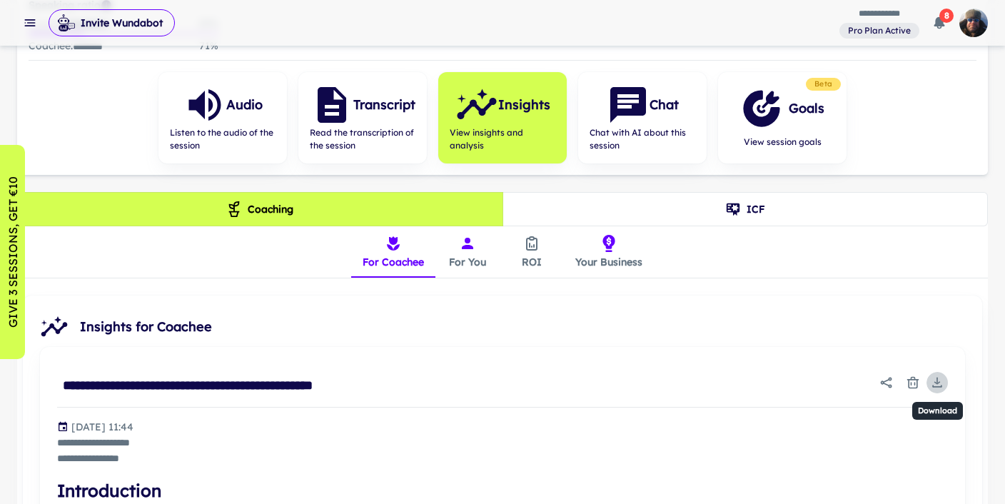
click at [936, 381] on icon "Download" at bounding box center [937, 382] width 6 height 3
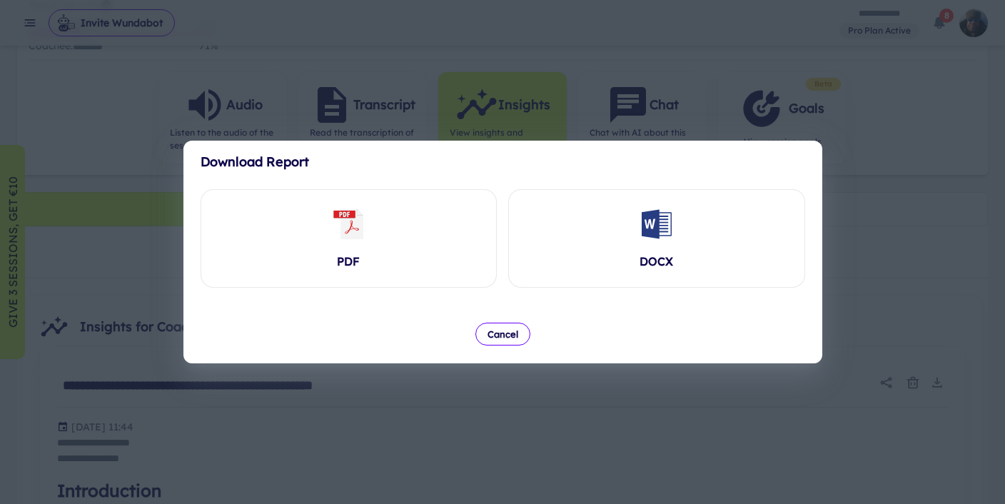
click at [325, 228] on div "PDF" at bounding box center [348, 238] width 295 height 97
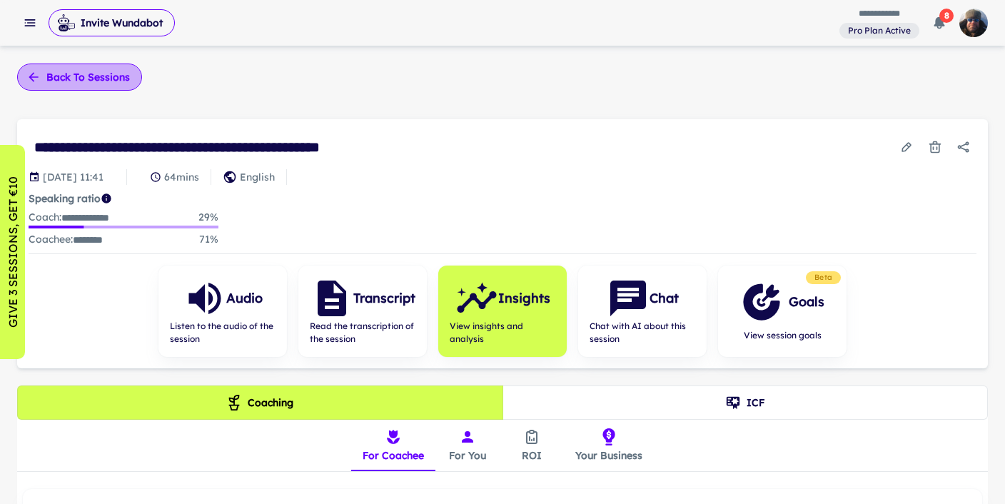
click at [79, 77] on button "Back to sessions" at bounding box center [79, 77] width 125 height 27
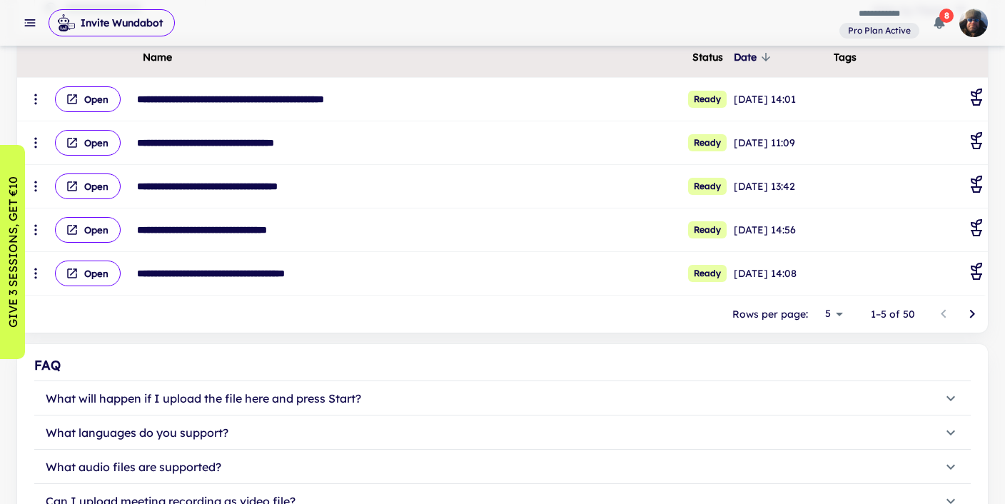
scroll to position [261, 0]
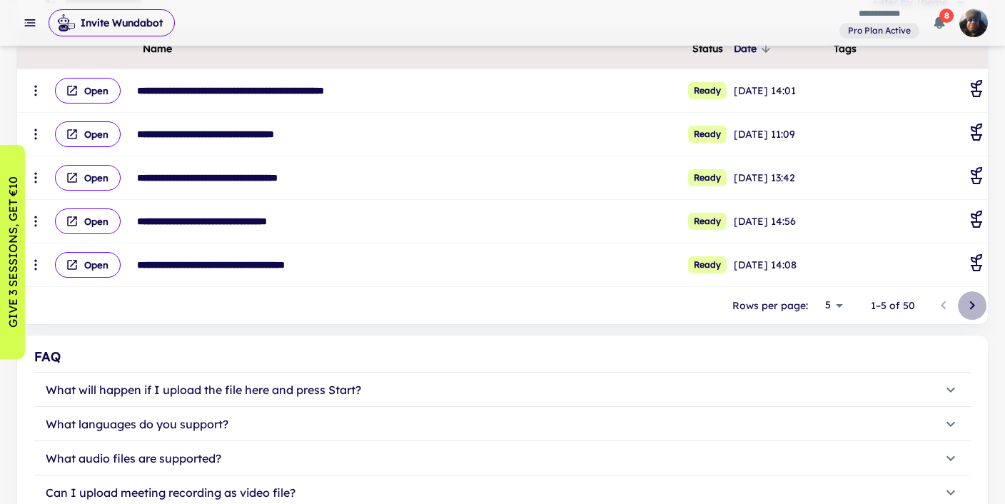
click at [975, 304] on icon "Go to next page" at bounding box center [971, 305] width 17 height 17
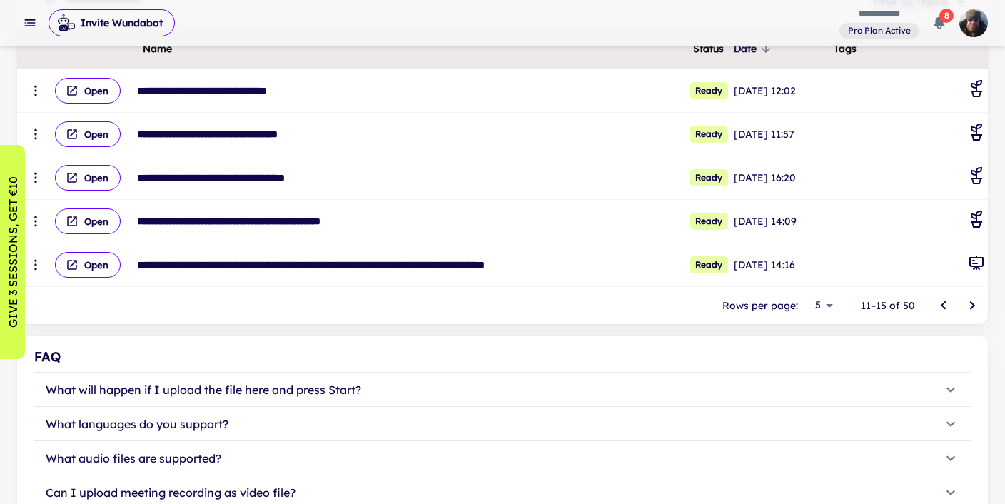
click at [975, 304] on icon "Go to next page" at bounding box center [971, 305] width 17 height 17
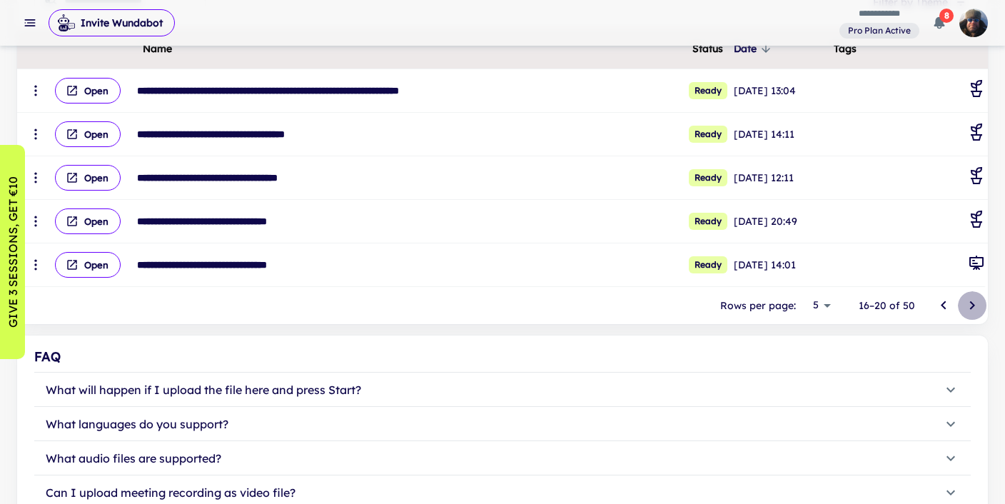
click at [975, 304] on icon "Go to next page" at bounding box center [971, 305] width 17 height 17
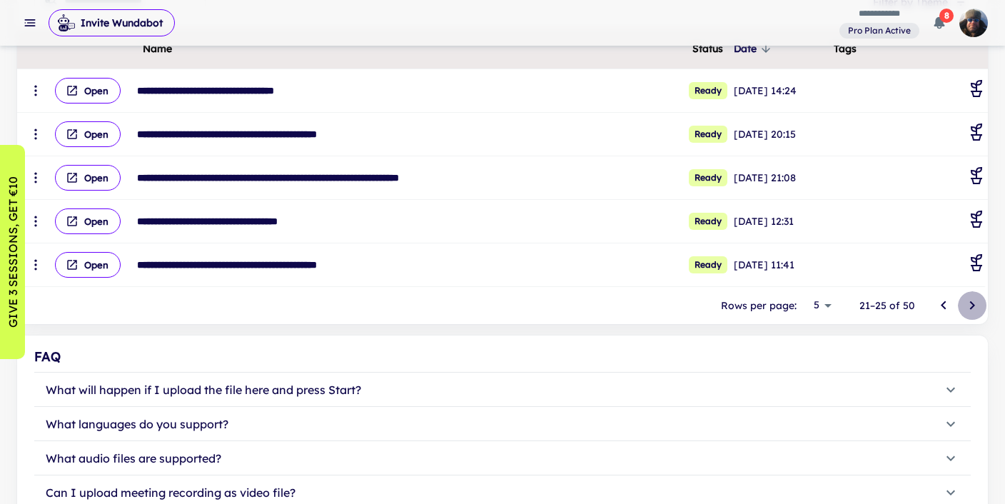
click at [975, 304] on icon "Go to next page" at bounding box center [971, 305] width 17 height 17
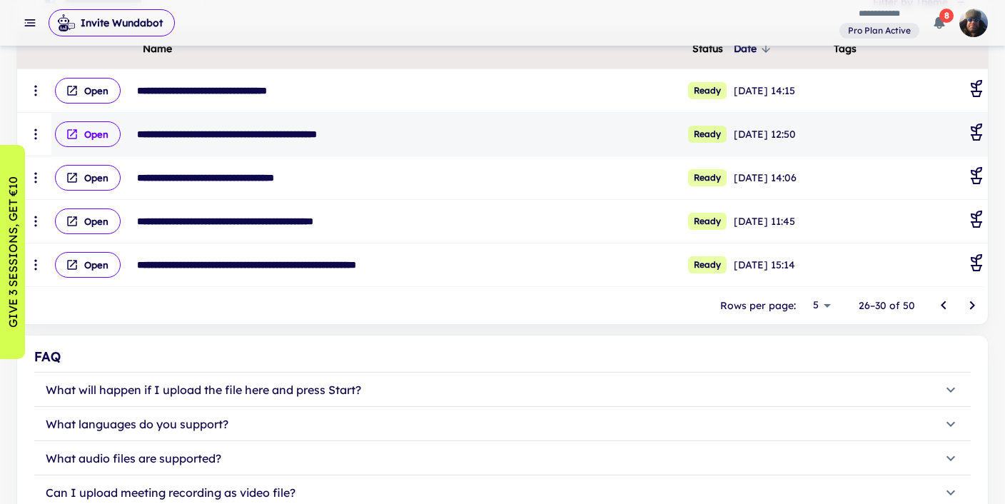
click at [89, 134] on button "Open" at bounding box center [88, 134] width 66 height 26
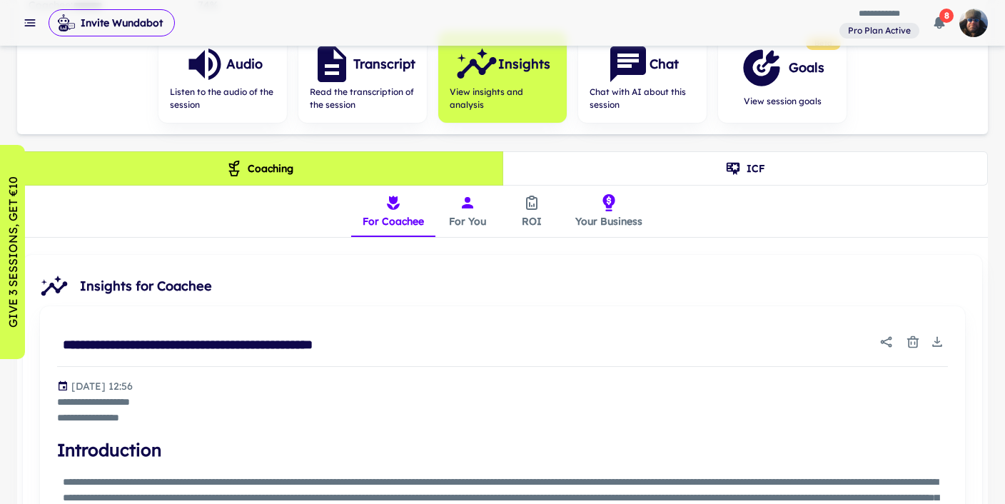
scroll to position [248, 0]
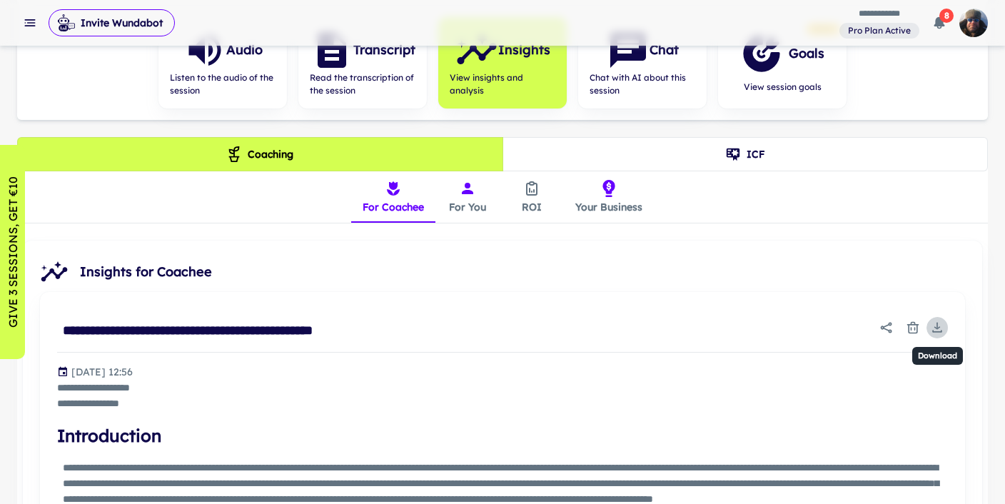
click at [936, 323] on icon "Download" at bounding box center [937, 327] width 14 height 14
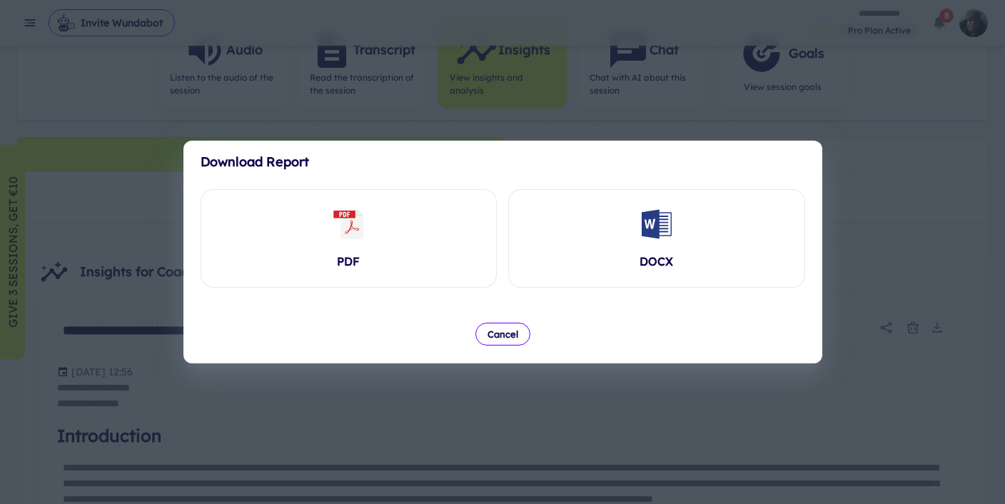
click at [365, 251] on div "PDF" at bounding box center [348, 238] width 295 height 97
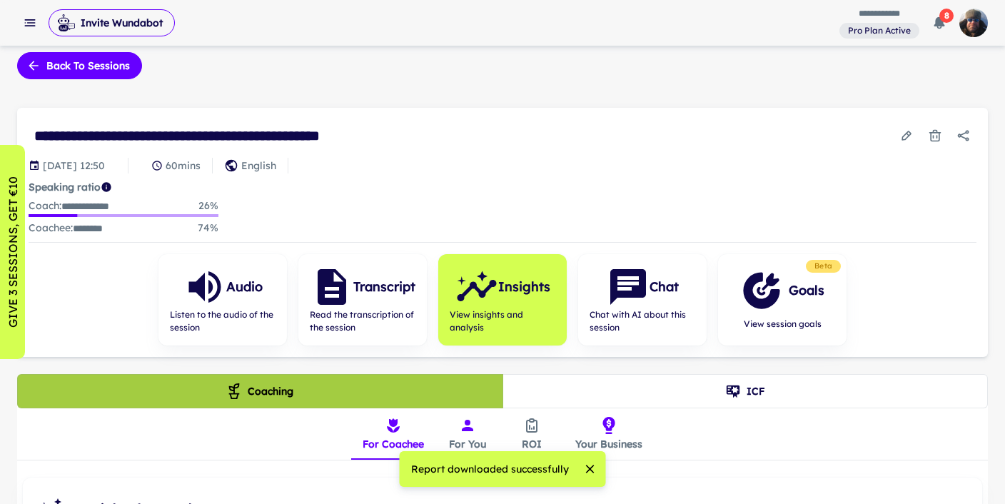
scroll to position [0, 0]
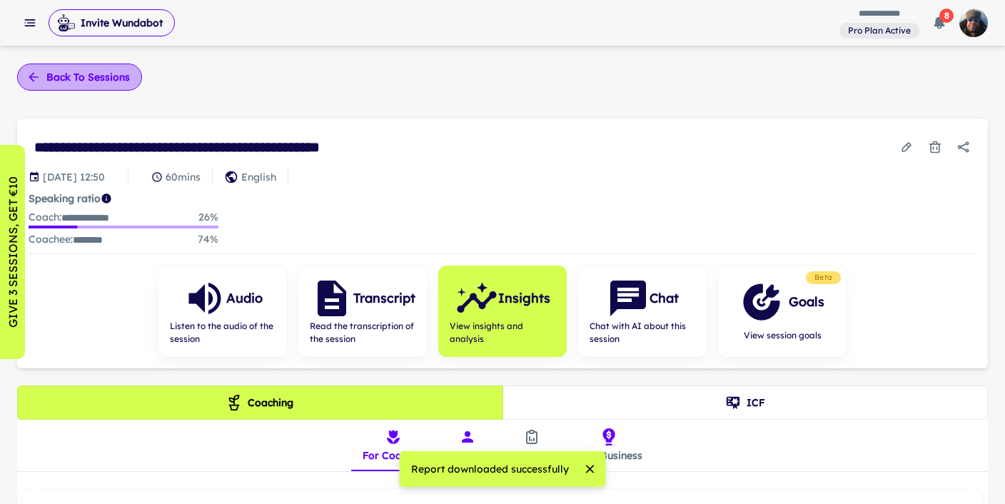
click at [81, 74] on button "Back to sessions" at bounding box center [79, 77] width 125 height 27
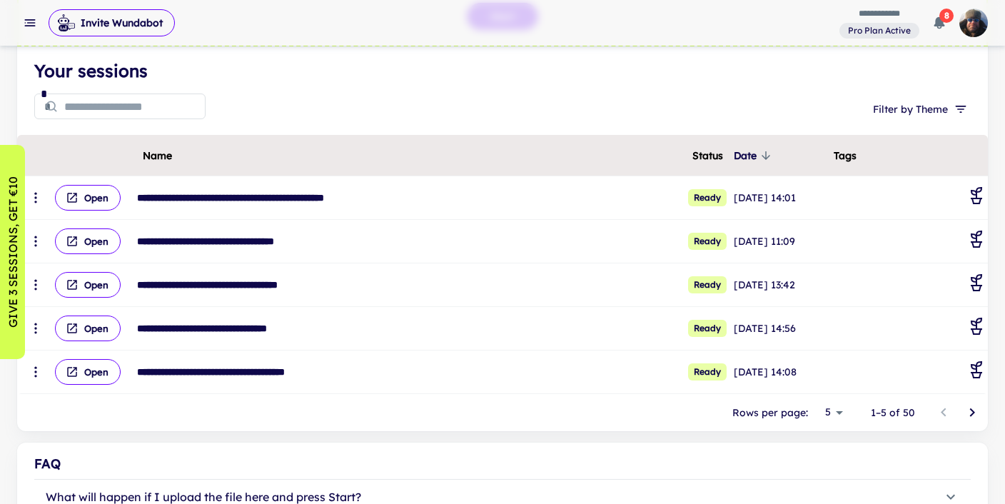
scroll to position [152, 0]
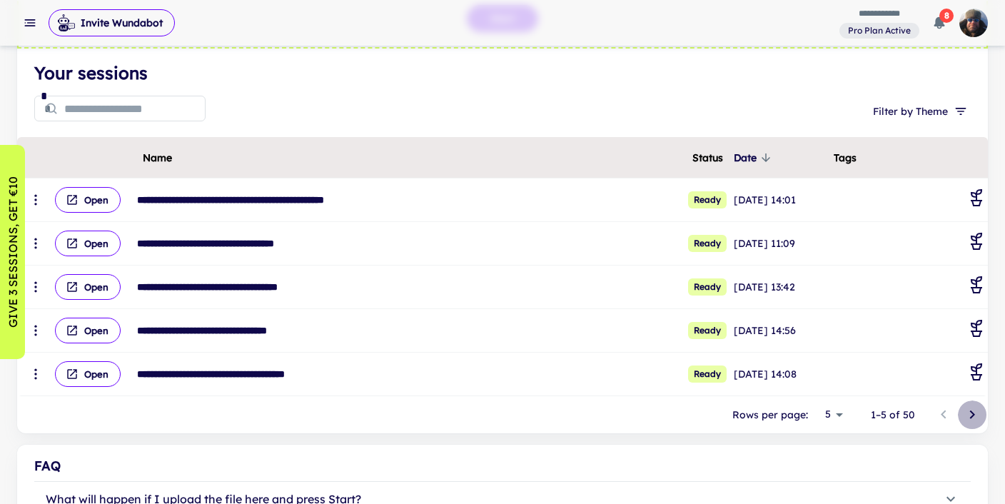
click at [976, 411] on icon "Go to next page" at bounding box center [971, 414] width 17 height 17
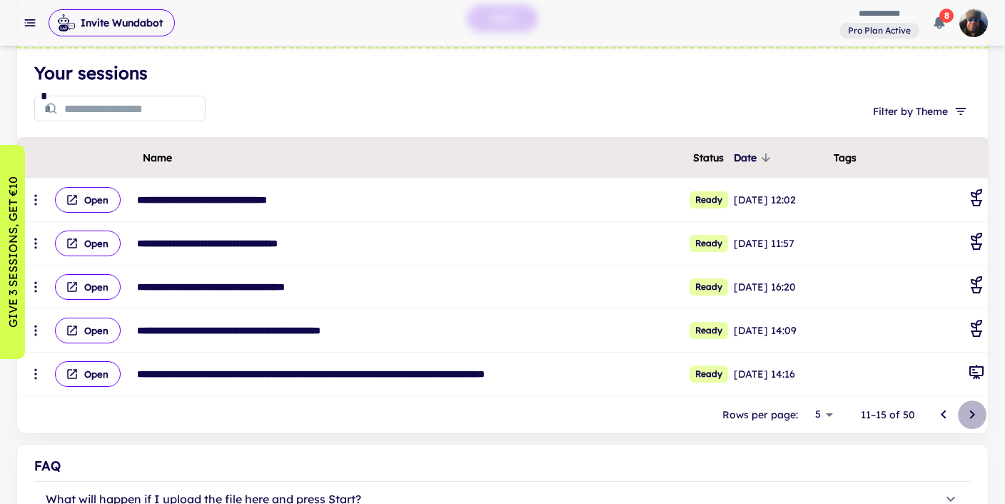
click at [976, 411] on icon "Go to next page" at bounding box center [971, 414] width 17 height 17
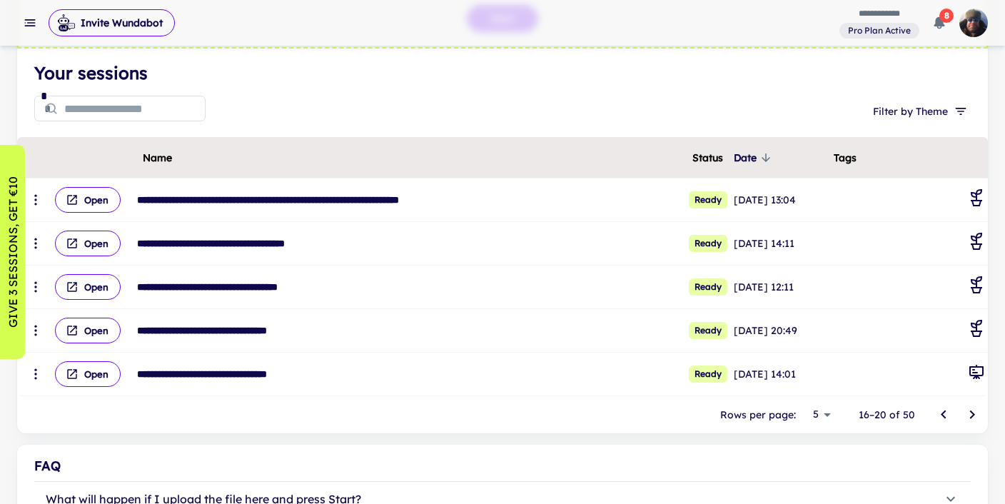
click at [976, 411] on icon "Go to next page" at bounding box center [971, 414] width 17 height 17
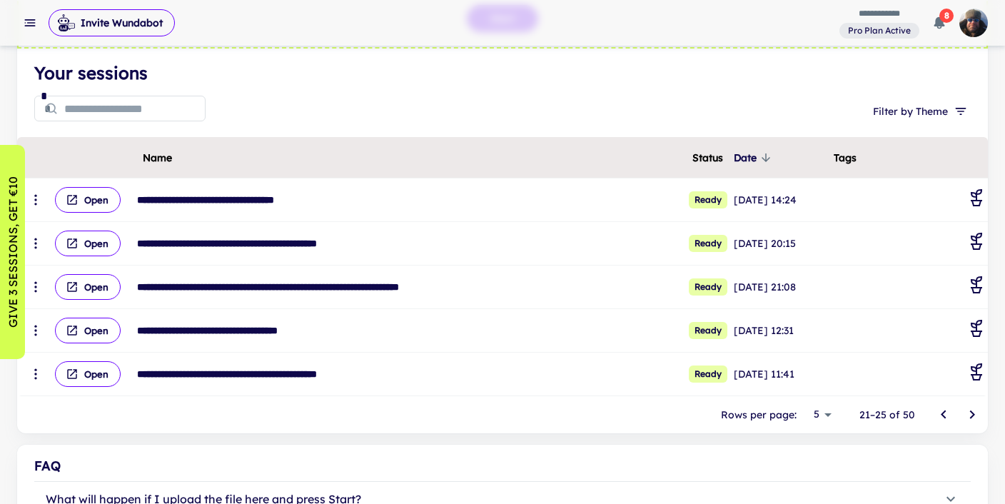
click at [976, 411] on icon "Go to next page" at bounding box center [971, 414] width 17 height 17
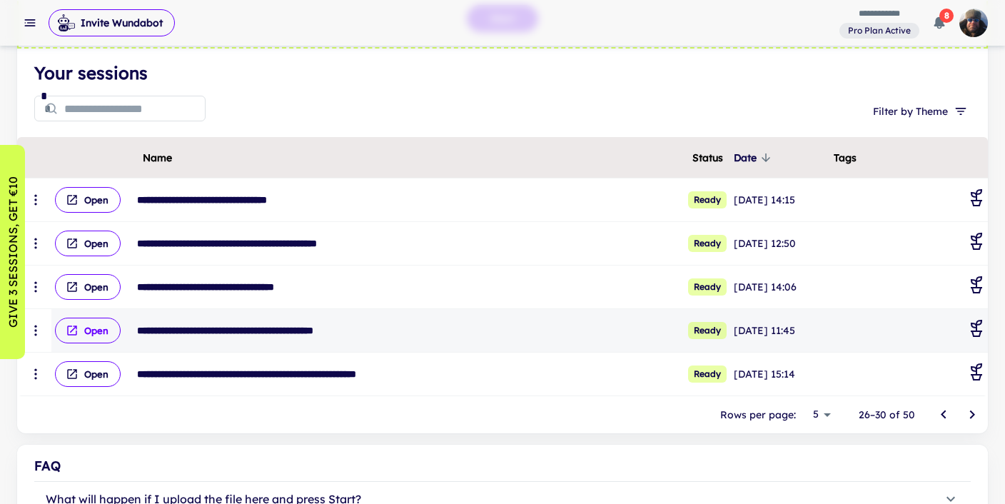
click at [101, 330] on button "Open" at bounding box center [88, 331] width 66 height 26
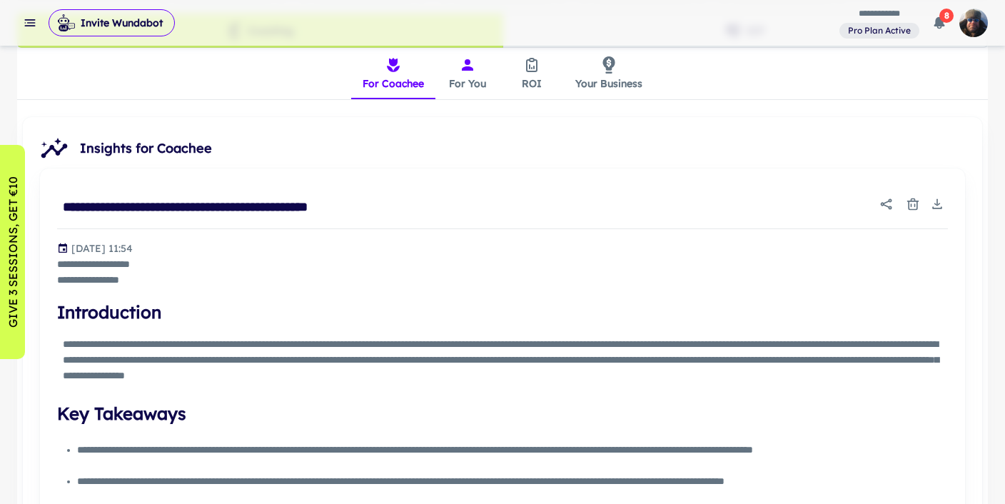
scroll to position [359, 0]
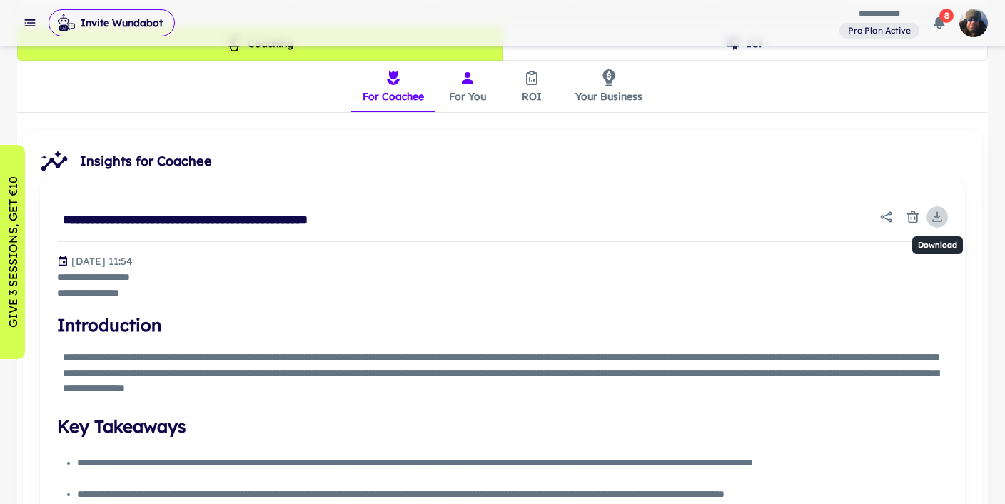
click at [936, 212] on icon "Download" at bounding box center [936, 215] width 1 height 6
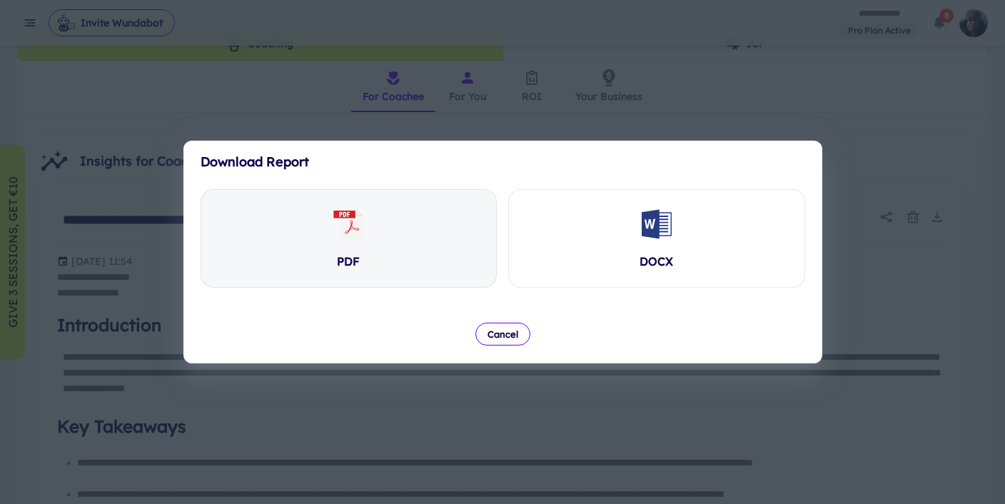
click at [339, 228] on icon at bounding box center [348, 224] width 34 height 34
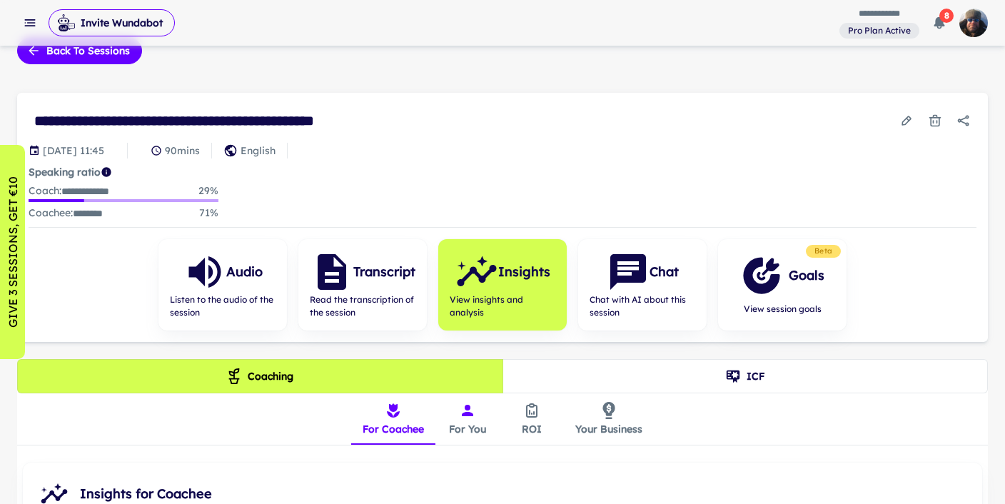
scroll to position [0, 0]
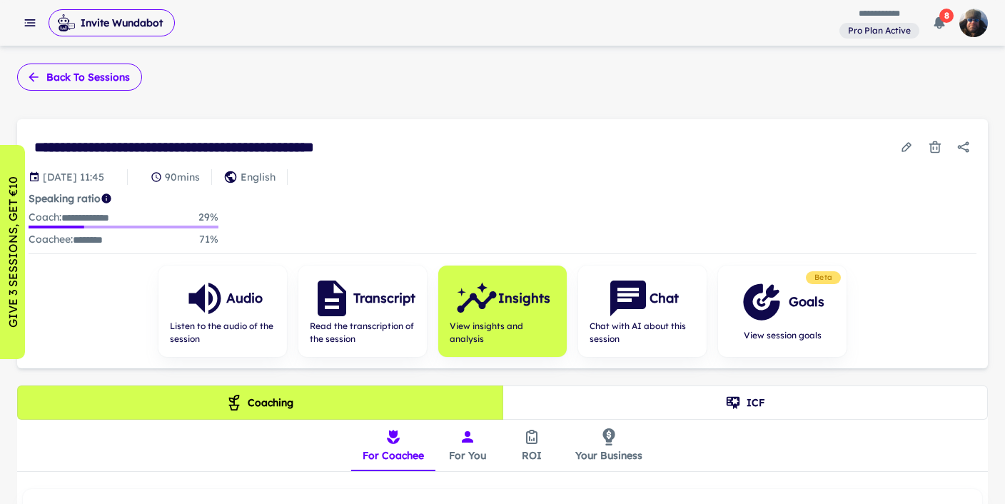
click at [56, 77] on button "Back to sessions" at bounding box center [79, 77] width 125 height 27
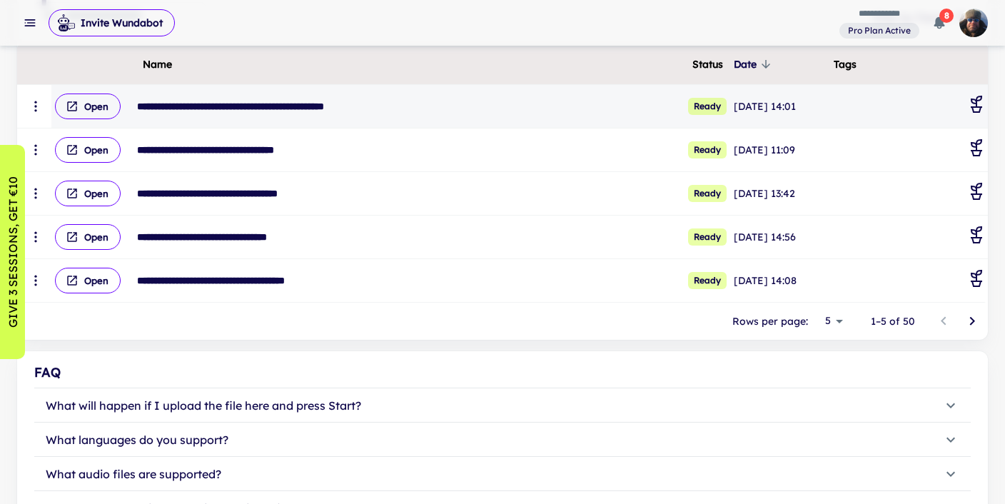
scroll to position [263, 0]
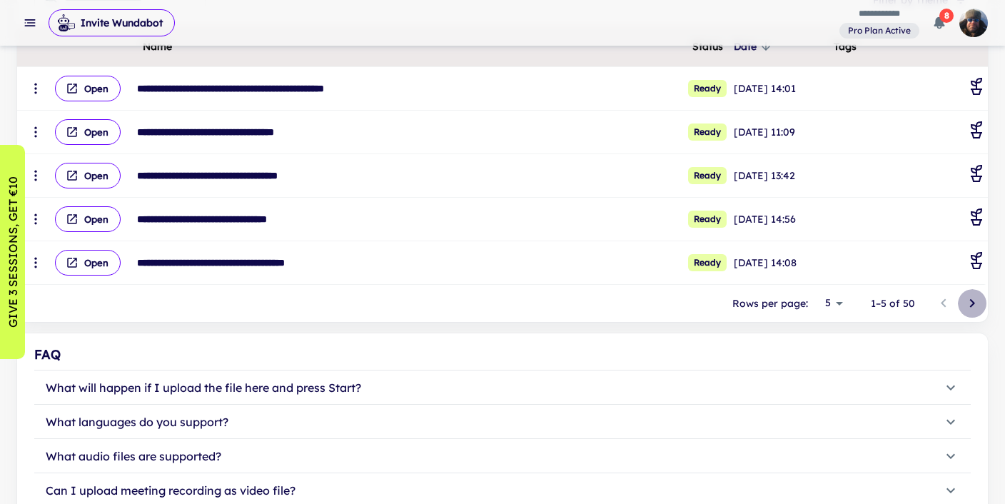
click at [969, 303] on icon "Go to next page" at bounding box center [971, 303] width 17 height 17
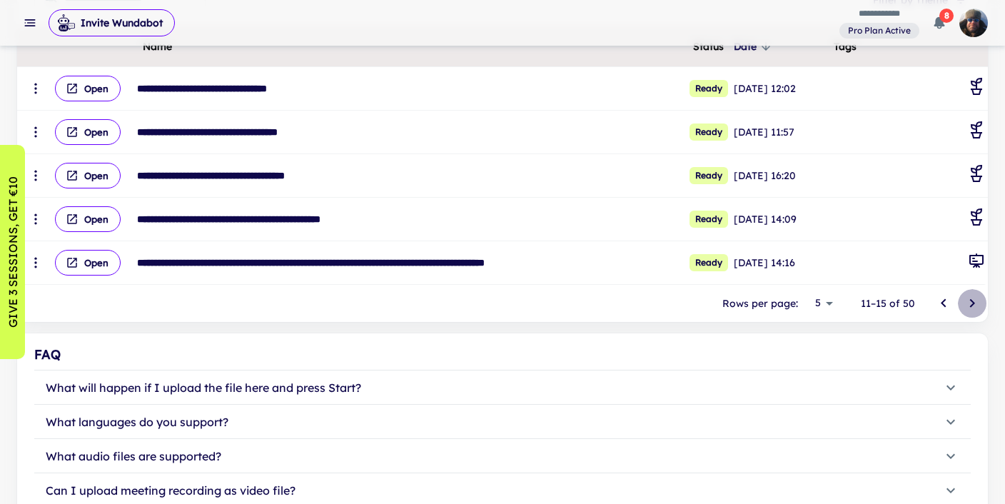
click at [969, 303] on icon "Go to next page" at bounding box center [971, 303] width 17 height 17
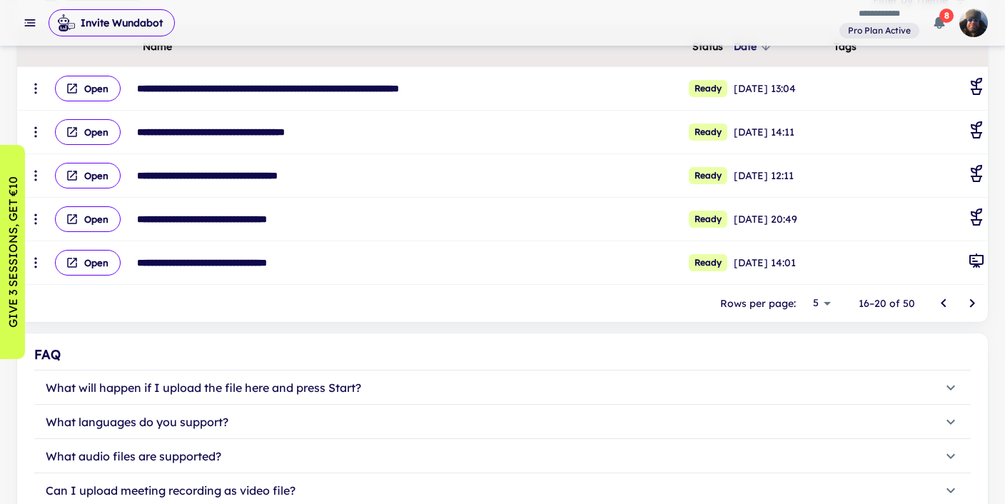
click at [969, 303] on icon "Go to next page" at bounding box center [971, 303] width 17 height 17
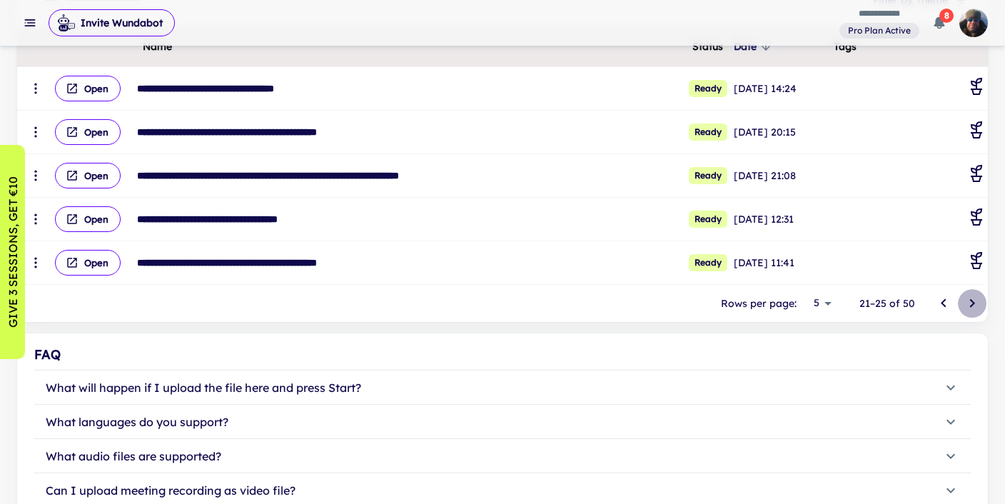
click at [969, 303] on icon "Go to next page" at bounding box center [971, 303] width 17 height 17
click at [944, 304] on icon "Go to previous page" at bounding box center [943, 303] width 17 height 17
click at [971, 301] on icon "Go to next page" at bounding box center [972, 303] width 5 height 9
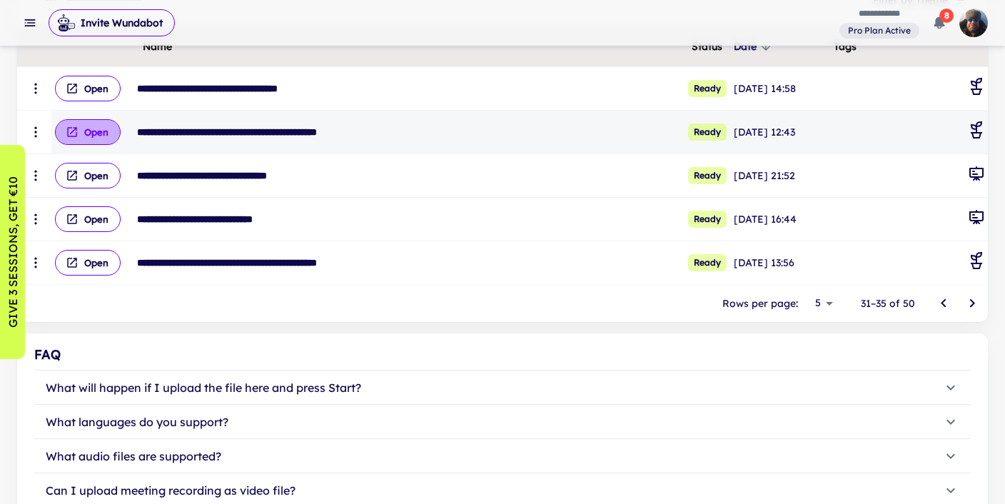
click at [93, 127] on button "Open" at bounding box center [88, 132] width 66 height 26
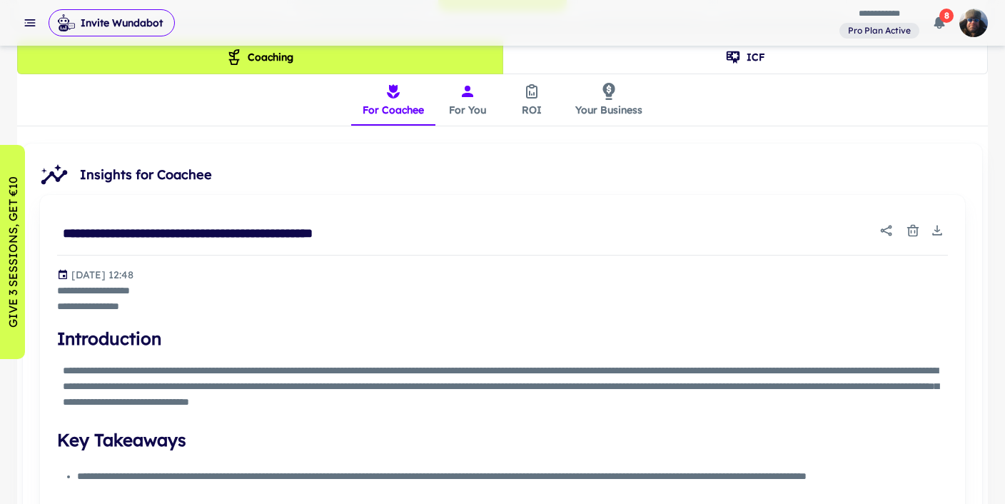
scroll to position [355, 0]
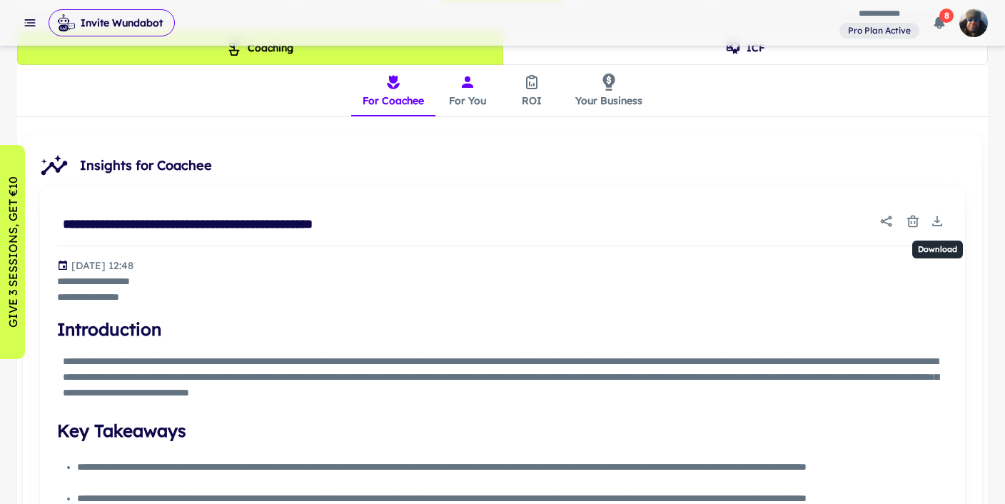
click at [939, 220] on icon "Download" at bounding box center [937, 221] width 14 height 14
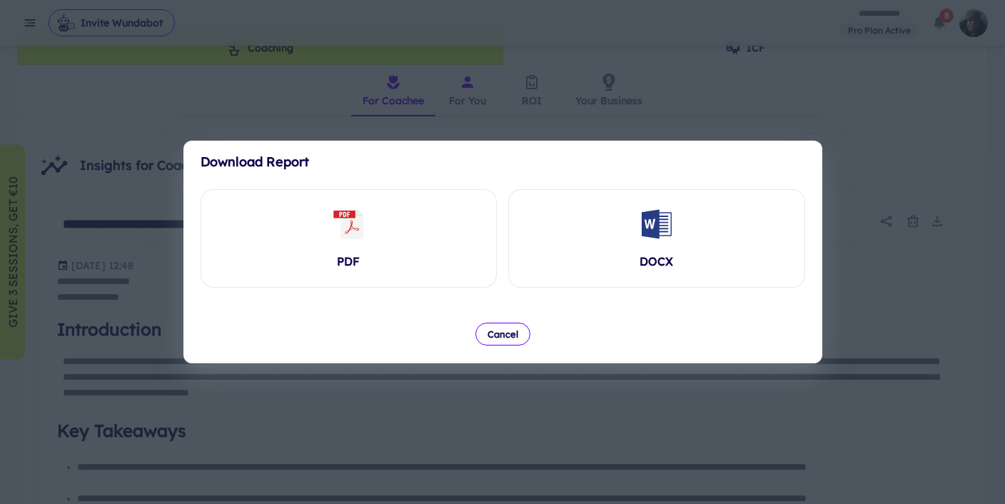
click at [335, 233] on icon at bounding box center [348, 224] width 34 height 34
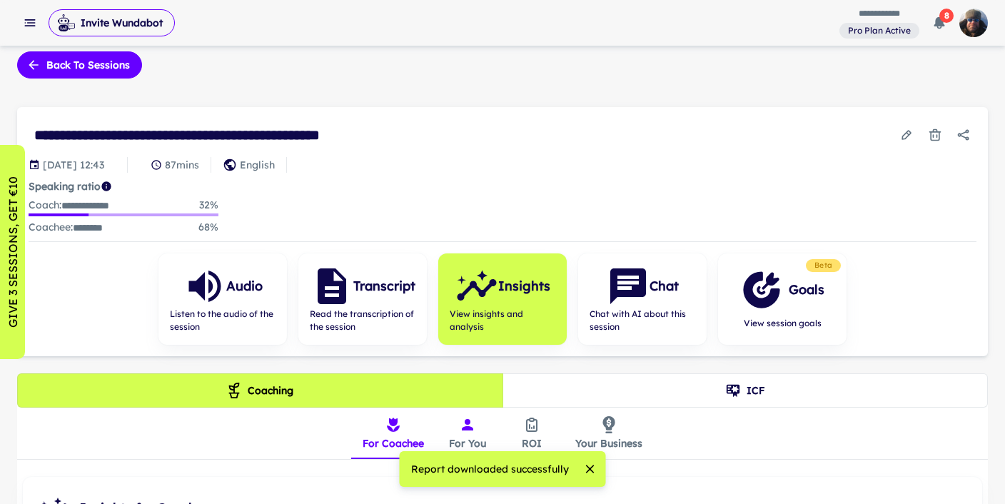
scroll to position [0, 0]
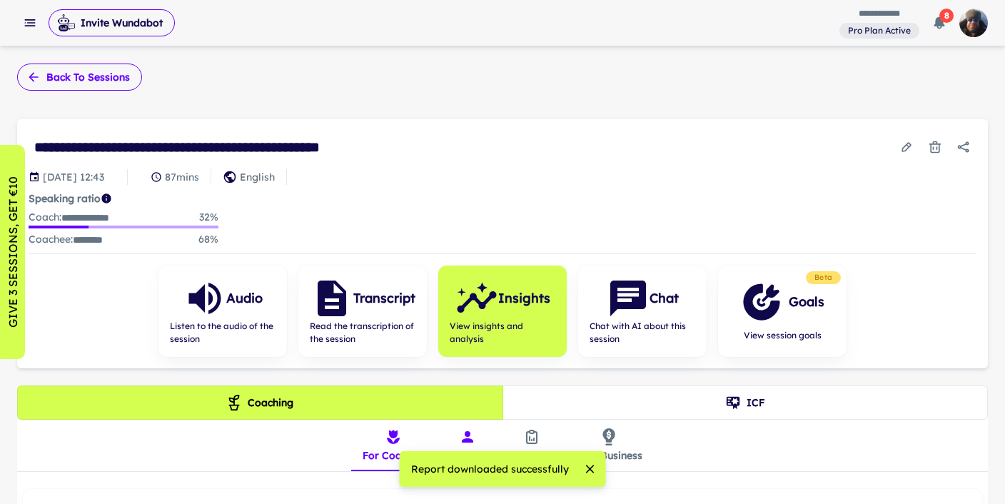
click at [97, 79] on button "Back to sessions" at bounding box center [79, 77] width 125 height 27
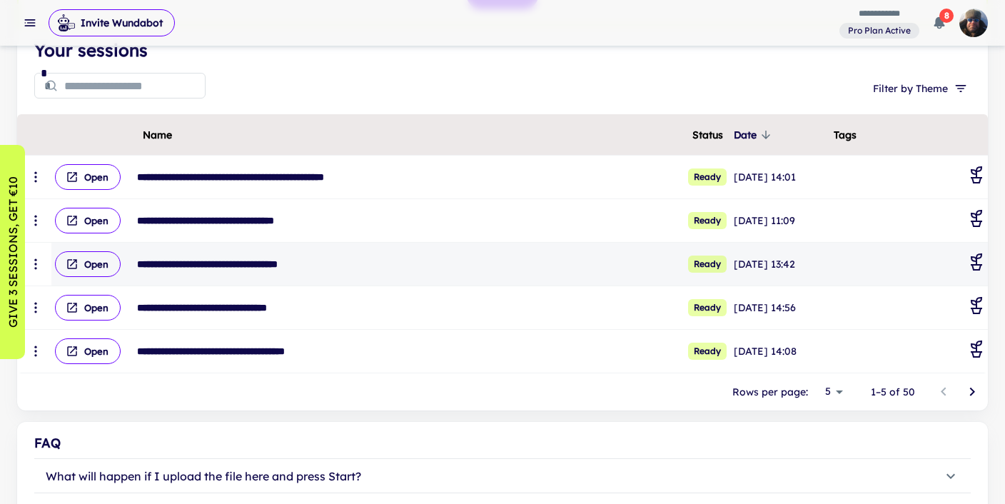
scroll to position [171, 0]
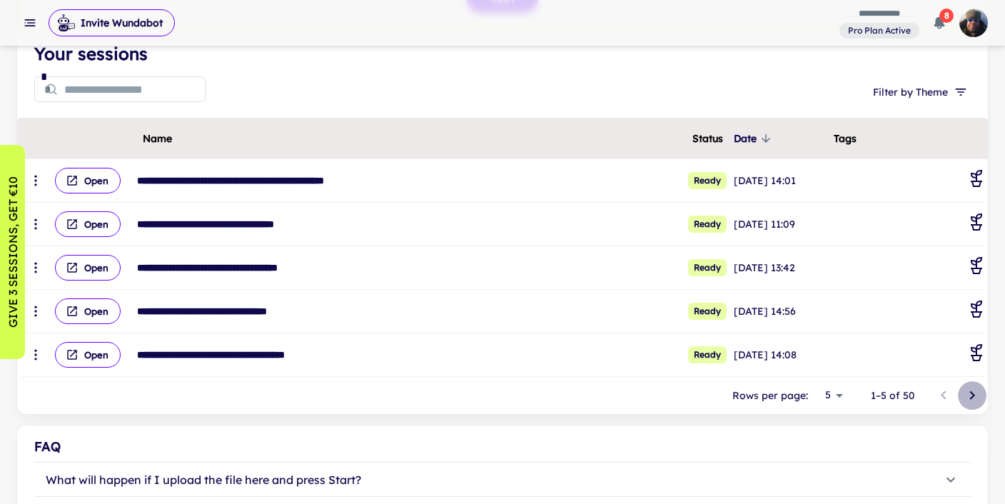
click at [971, 392] on icon "Go to next page" at bounding box center [972, 395] width 5 height 9
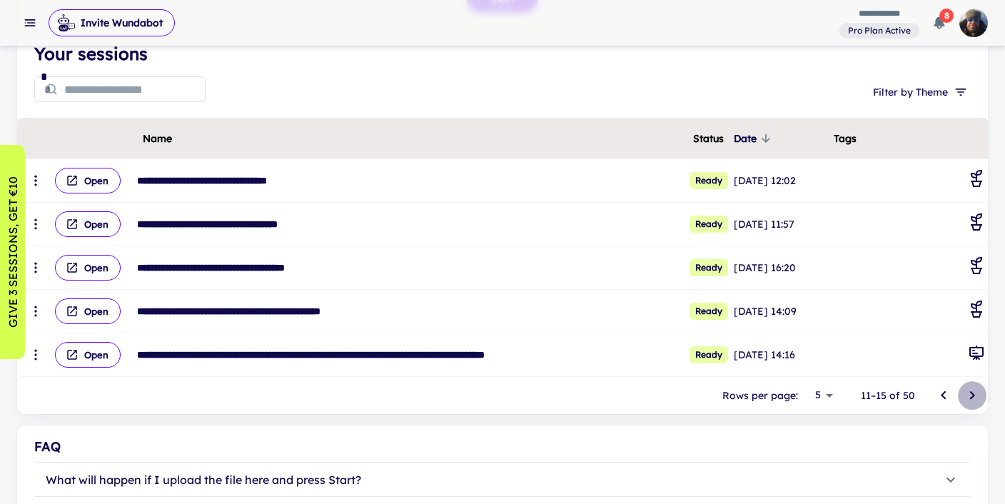
click at [971, 392] on icon "Go to next page" at bounding box center [972, 395] width 5 height 9
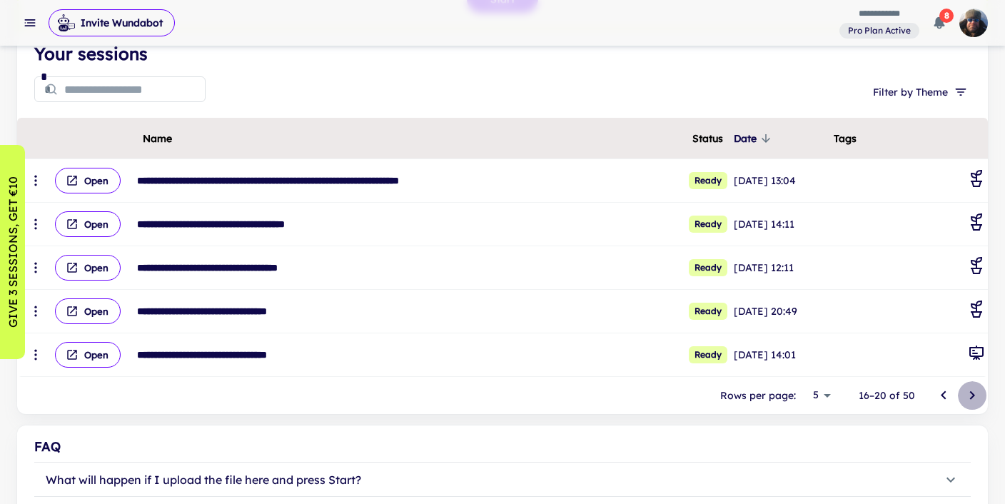
click at [971, 392] on icon "Go to next page" at bounding box center [972, 395] width 5 height 9
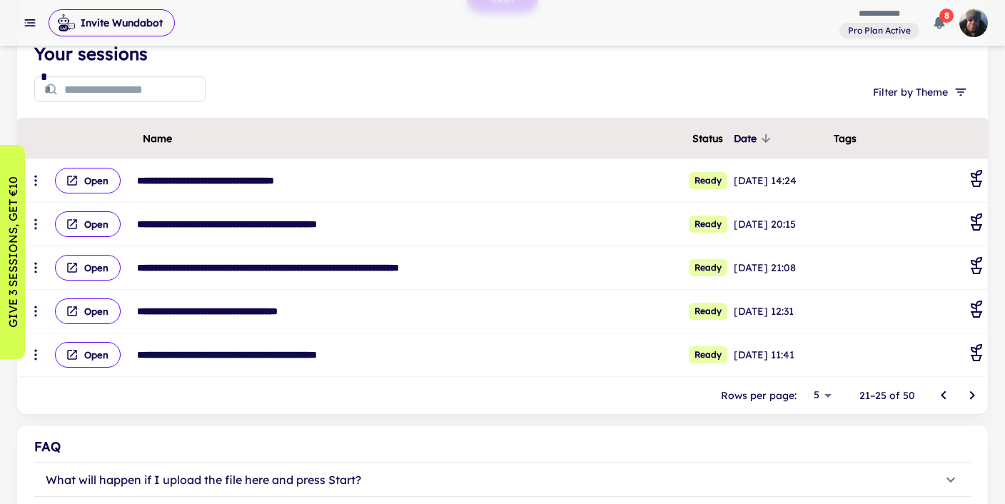
click at [971, 392] on icon "Go to next page" at bounding box center [972, 395] width 5 height 9
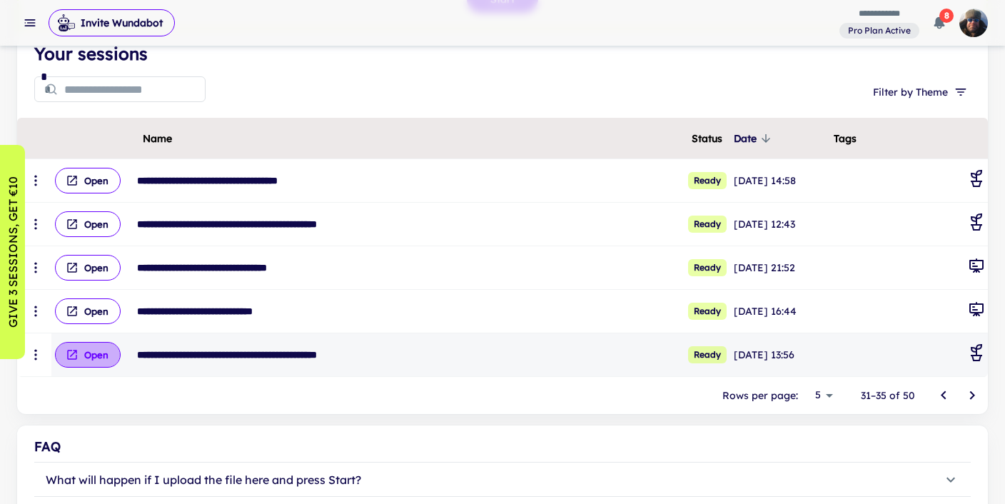
click at [66, 358] on icon "scrollable content" at bounding box center [72, 354] width 13 height 13
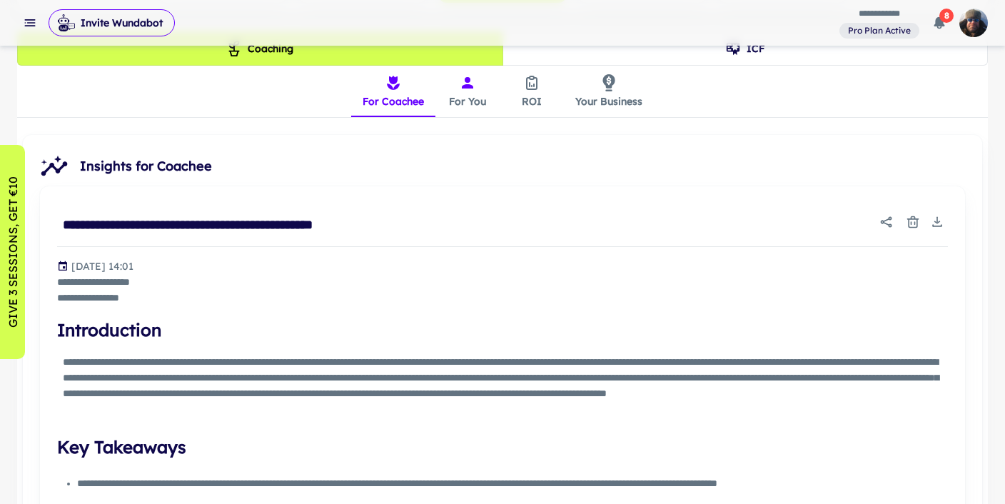
scroll to position [364, 0]
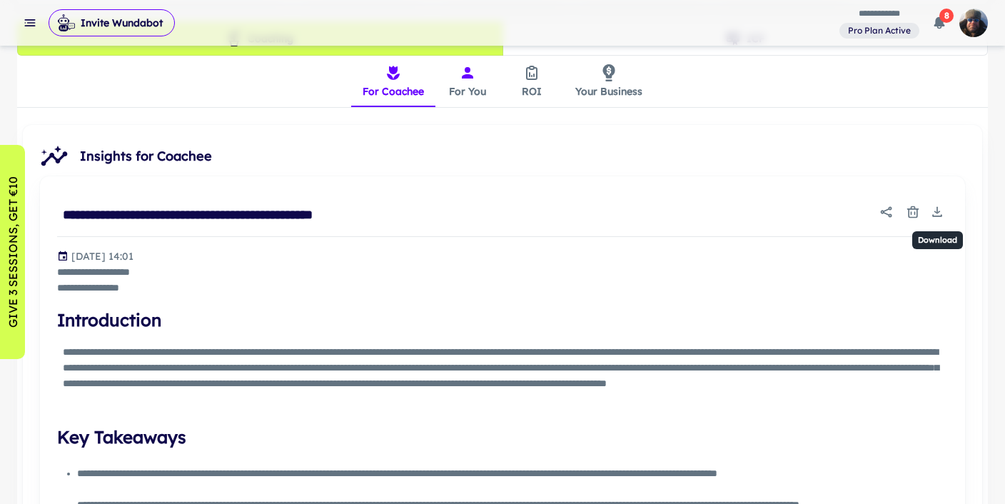
click at [935, 211] on icon "Download" at bounding box center [937, 212] width 6 height 3
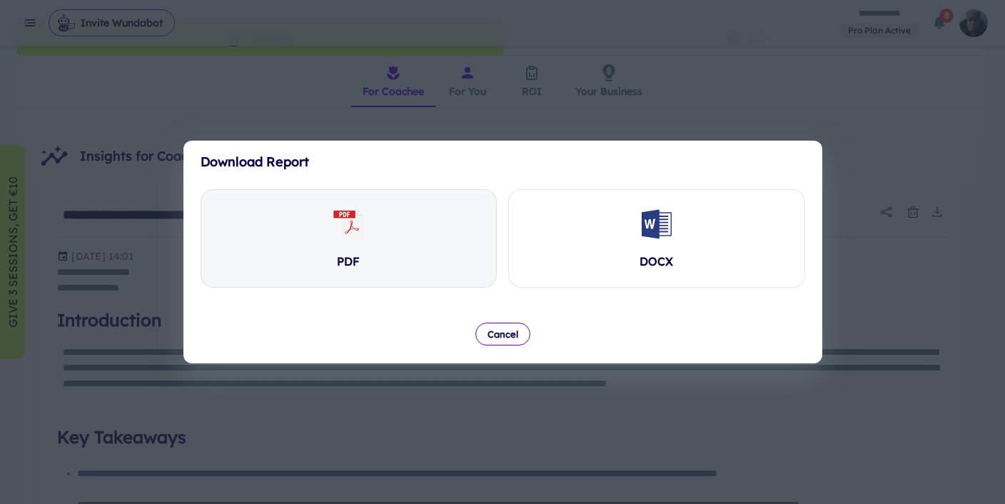
click at [375, 250] on div "PDF" at bounding box center [348, 238] width 295 height 97
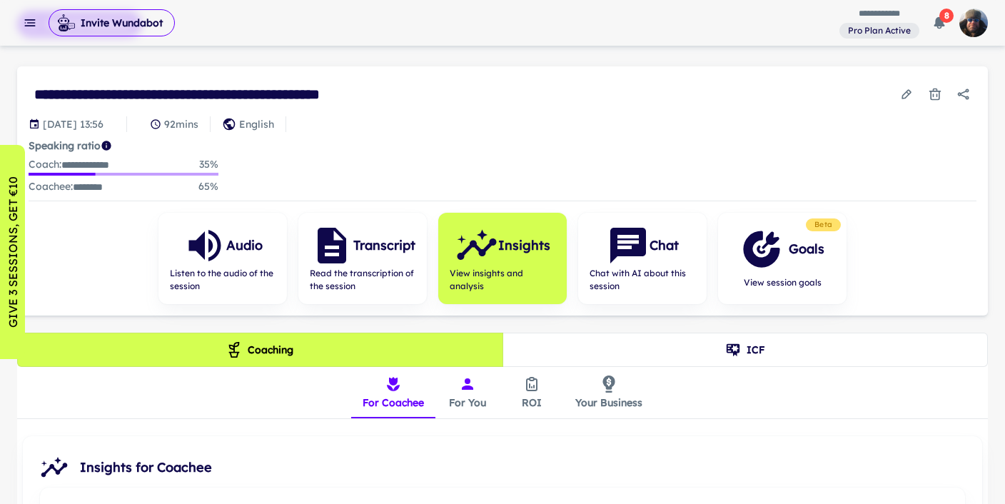
scroll to position [0, 0]
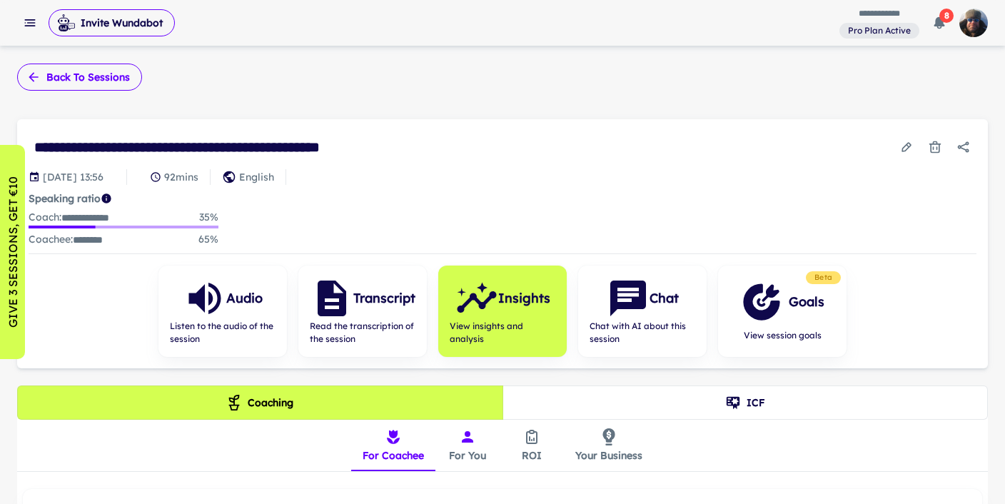
click at [61, 78] on button "Back to sessions" at bounding box center [79, 77] width 125 height 27
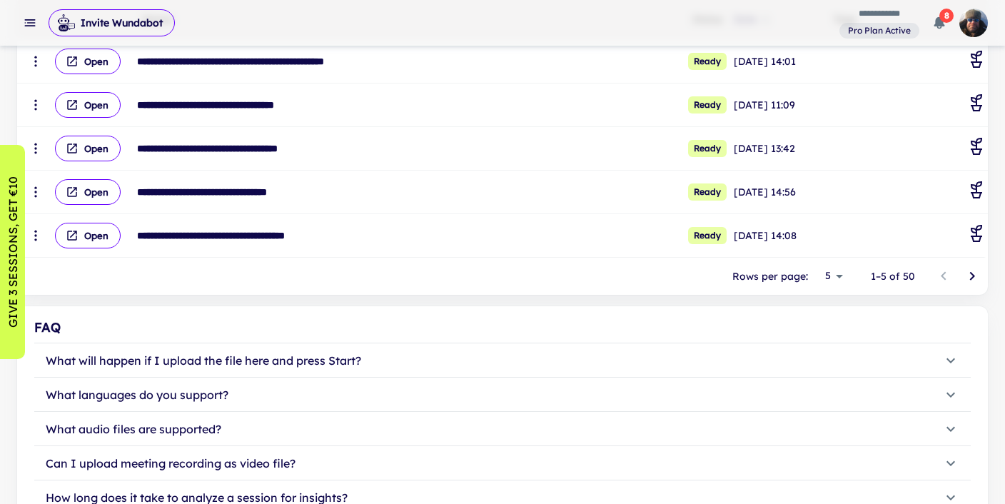
scroll to position [289, 0]
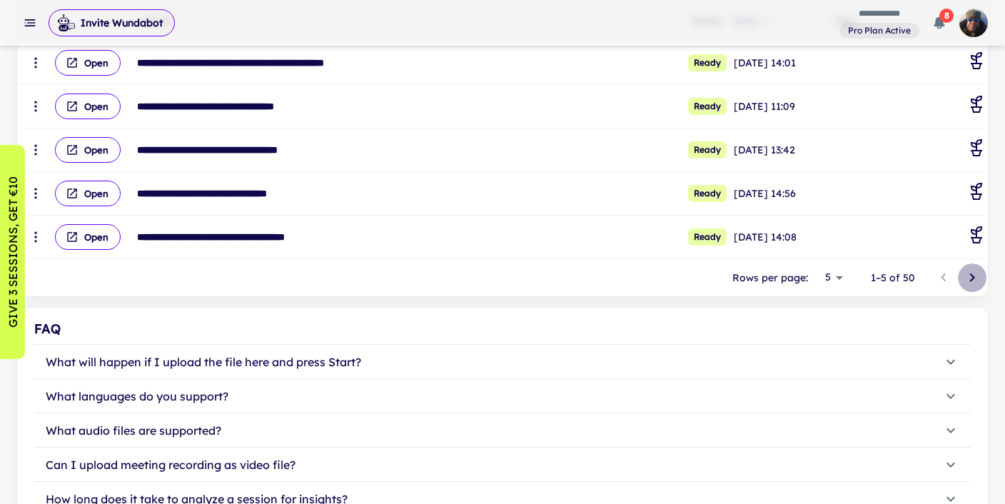
click at [974, 273] on icon "Go to next page" at bounding box center [971, 277] width 17 height 17
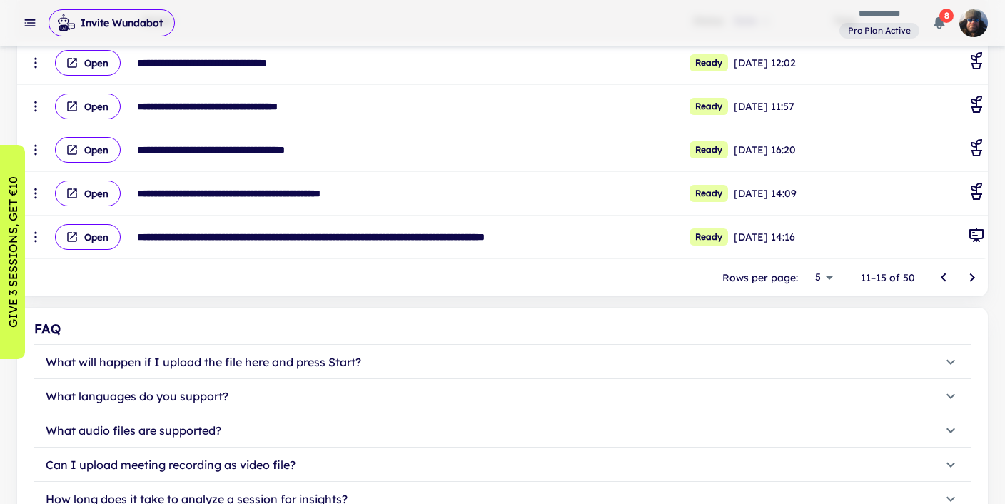
click at [974, 273] on icon "Go to next page" at bounding box center [971, 277] width 17 height 17
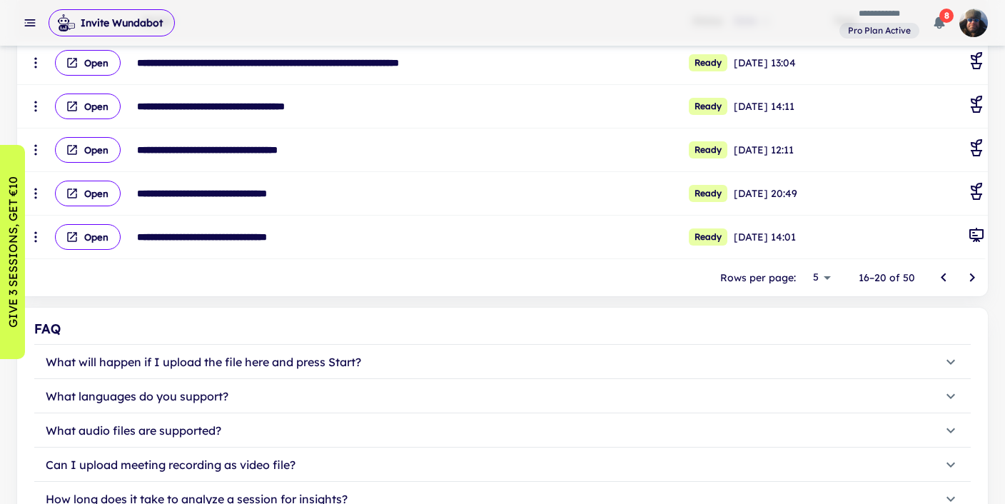
click at [974, 273] on icon "Go to next page" at bounding box center [971, 277] width 17 height 17
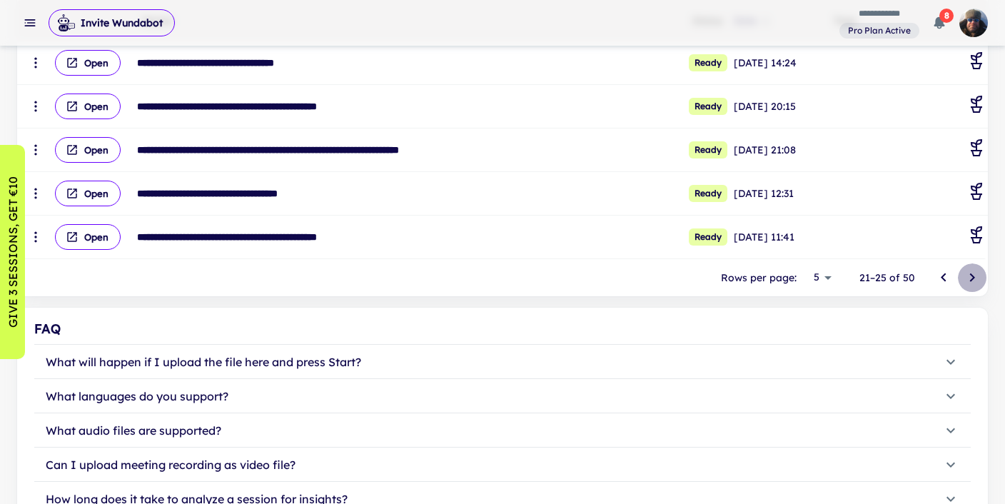
click at [974, 273] on icon "Go to next page" at bounding box center [971, 277] width 17 height 17
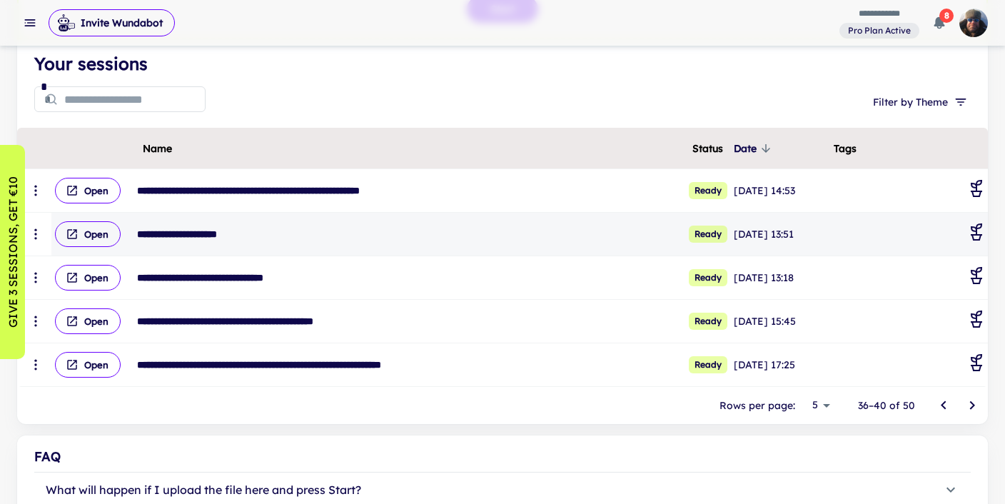
scroll to position [162, 0]
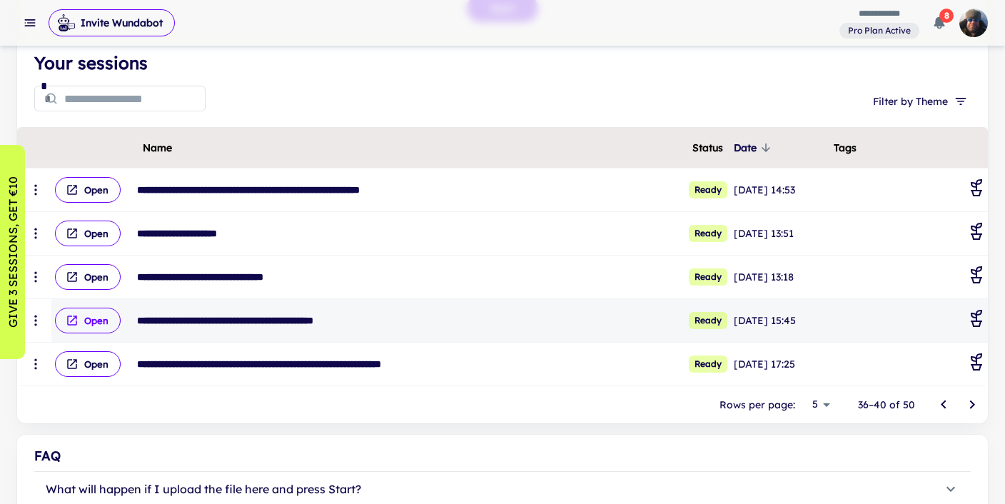
click at [85, 322] on button "Open" at bounding box center [88, 321] width 66 height 26
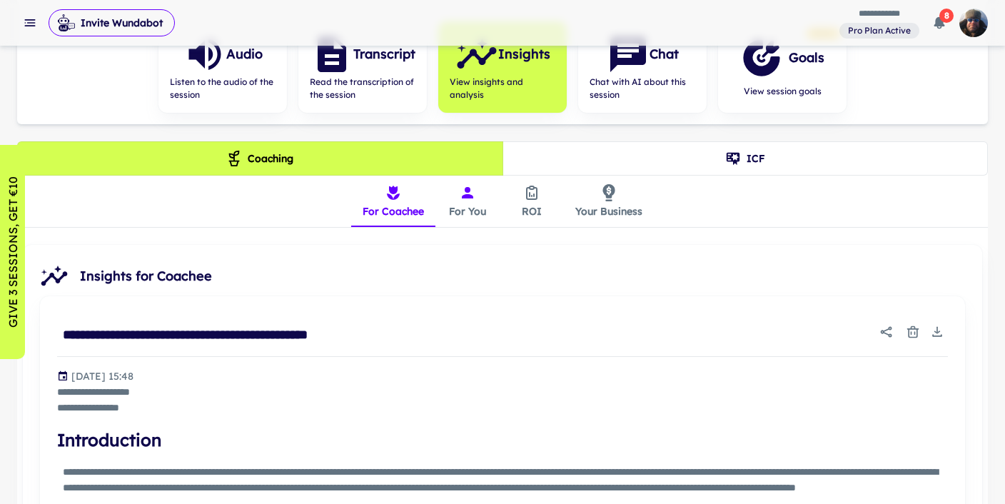
scroll to position [230, 0]
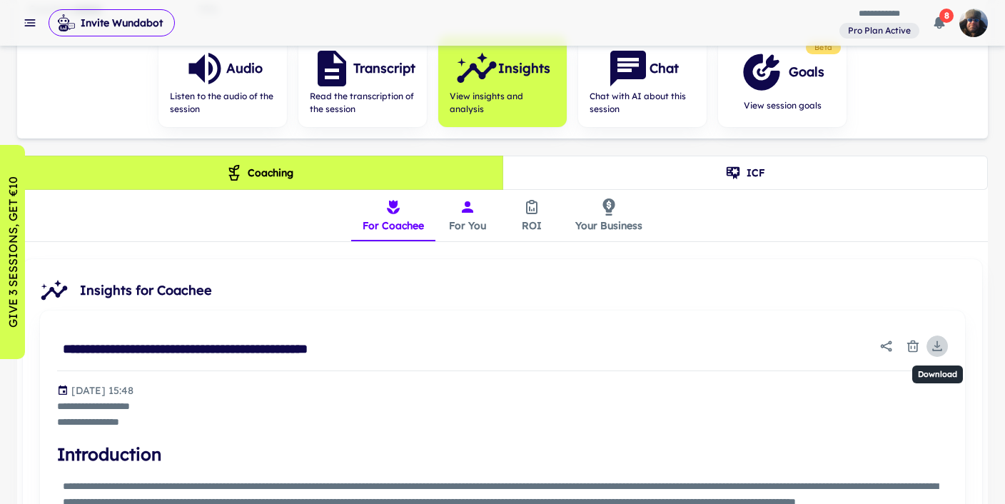
click at [939, 340] on icon "Download" at bounding box center [937, 346] width 14 height 14
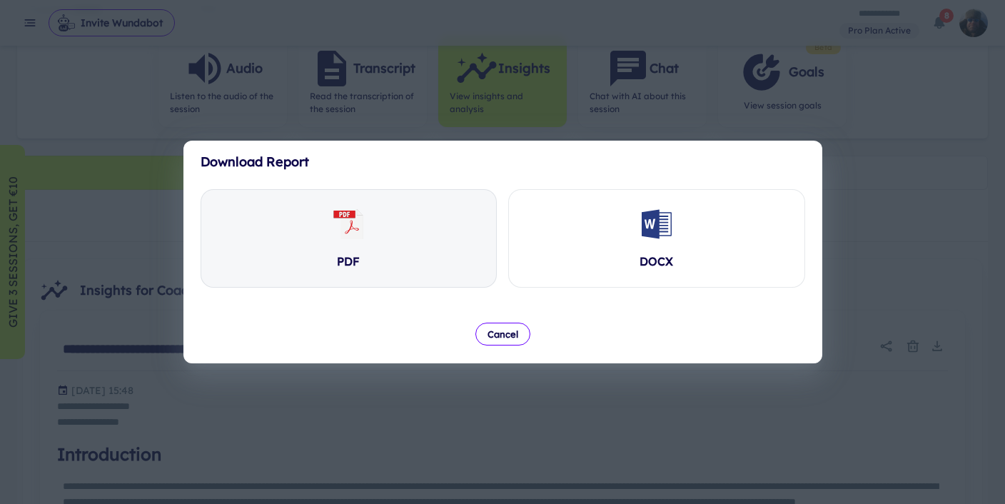
click at [295, 238] on div "PDF" at bounding box center [348, 238] width 295 height 97
